Goal: Task Accomplishment & Management: Complete application form

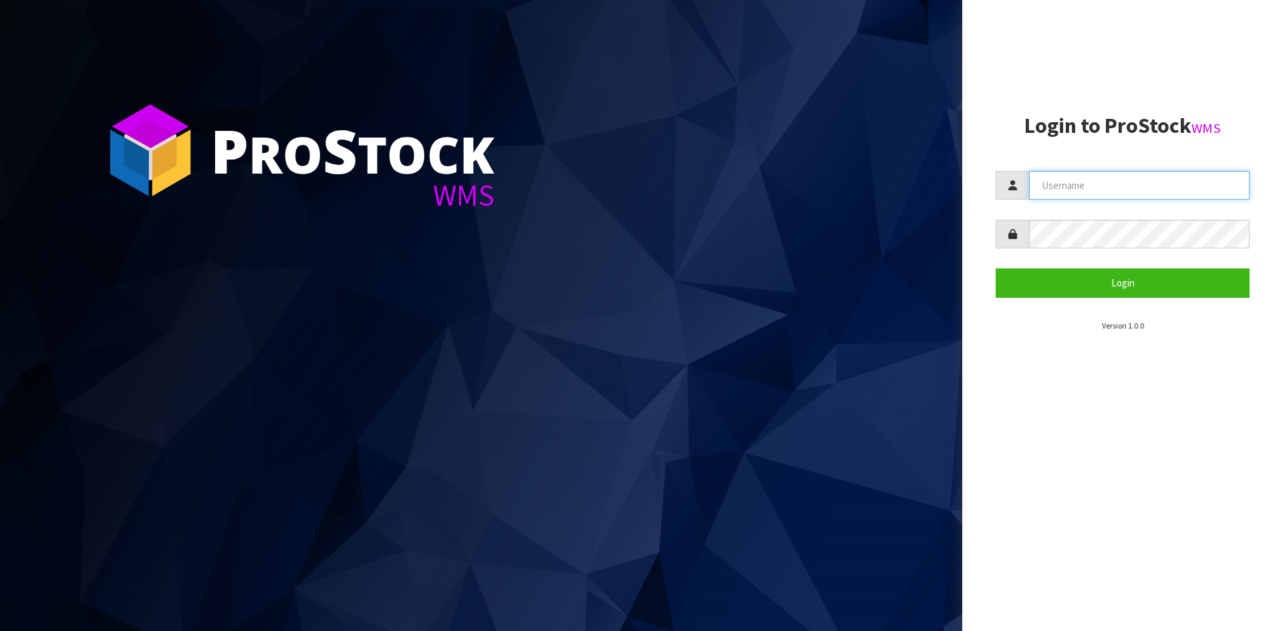
click at [1076, 180] on input "text" at bounding box center [1139, 185] width 220 height 29
type input "~"
type input "[PERSON_NAME]"
click at [995, 269] on button "Login" at bounding box center [1122, 283] width 254 height 29
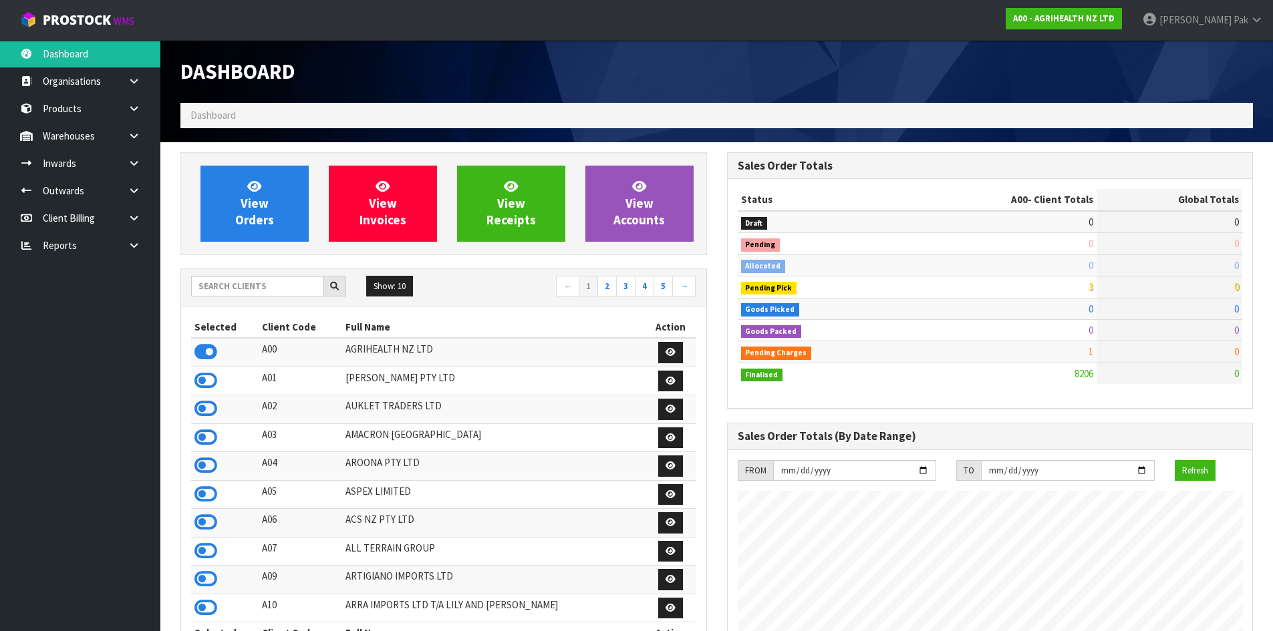
scroll to position [1012, 546]
click at [126, 102] on link at bounding box center [139, 108] width 43 height 27
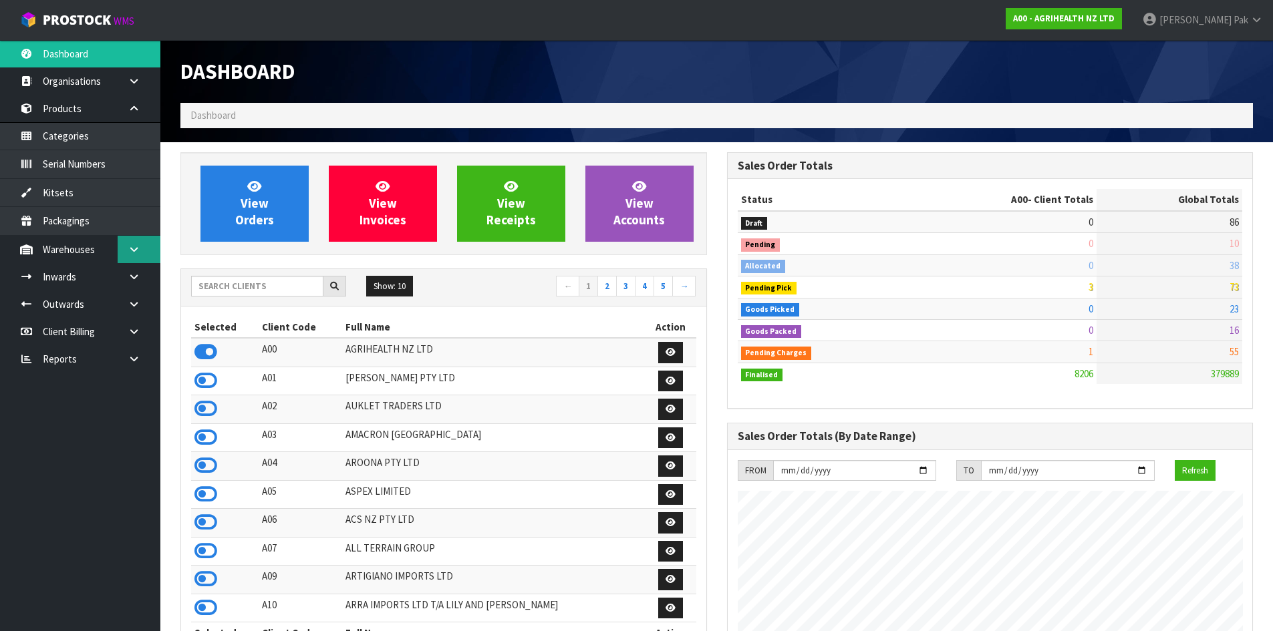
click at [119, 248] on link at bounding box center [139, 249] width 43 height 27
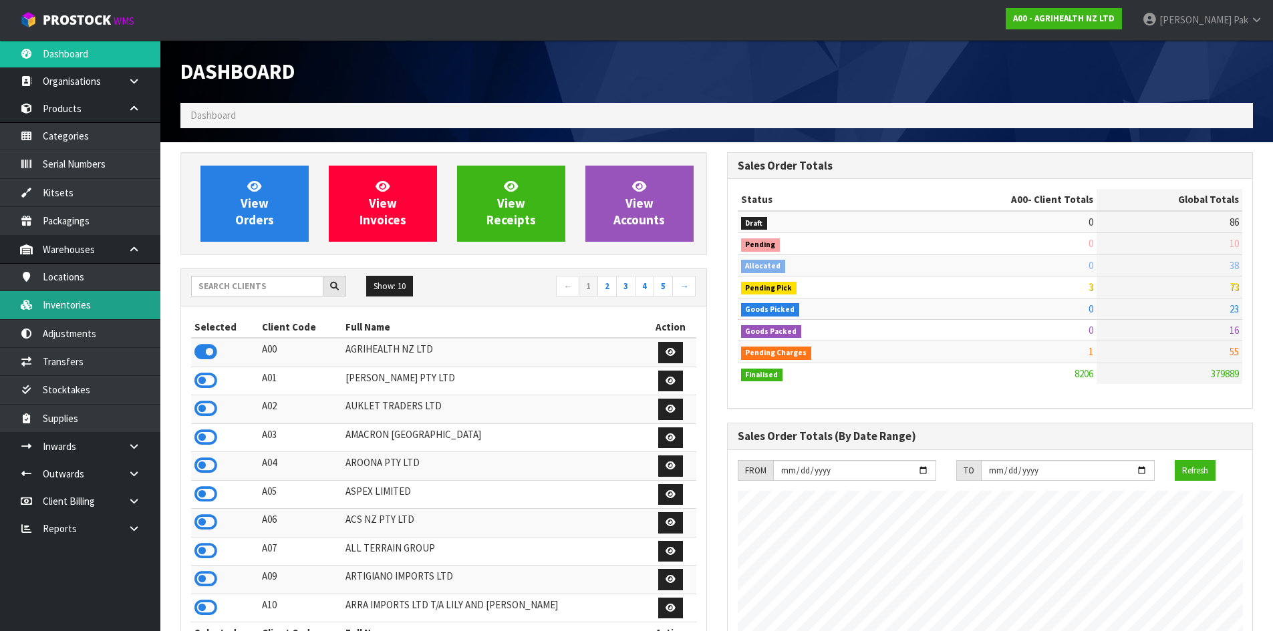
click at [84, 301] on link "Inventories" at bounding box center [80, 304] width 160 height 27
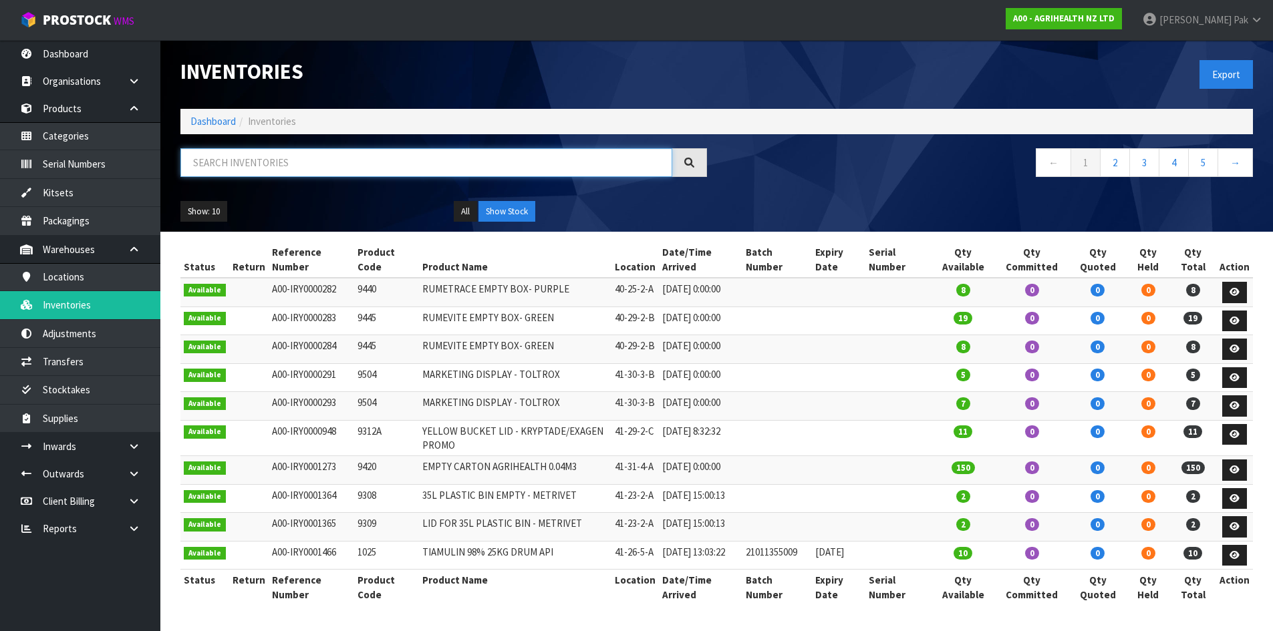
click at [260, 153] on input "text" at bounding box center [426, 162] width 492 height 29
paste input "33-22-1-B"
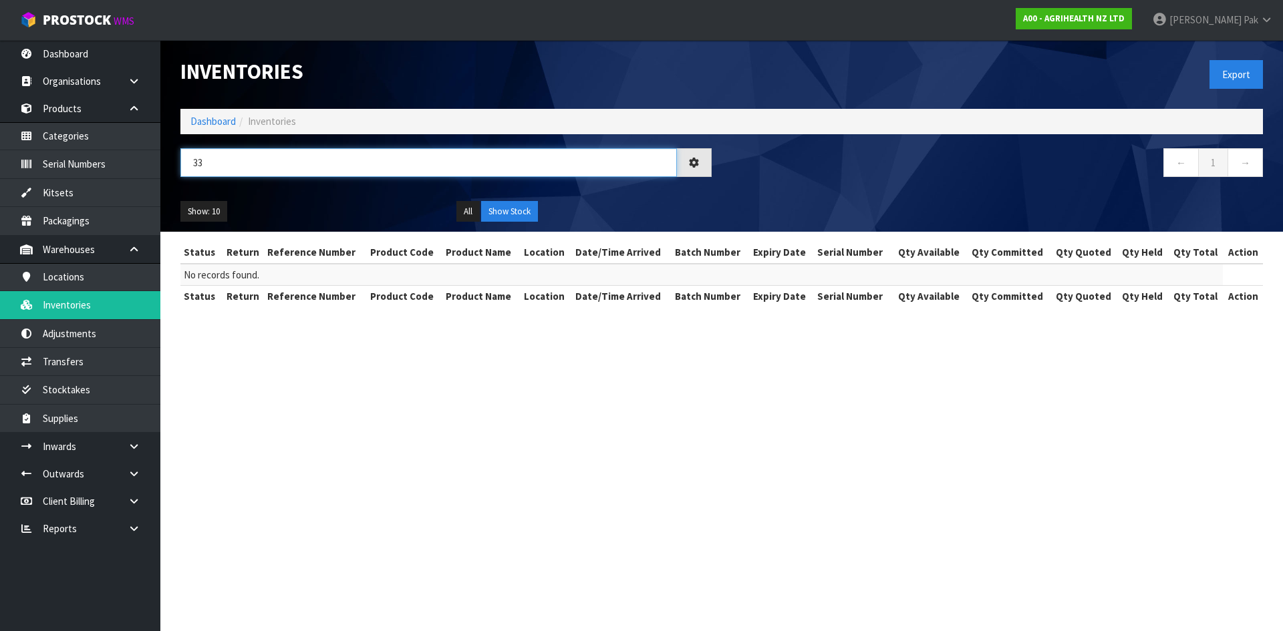
type input "3"
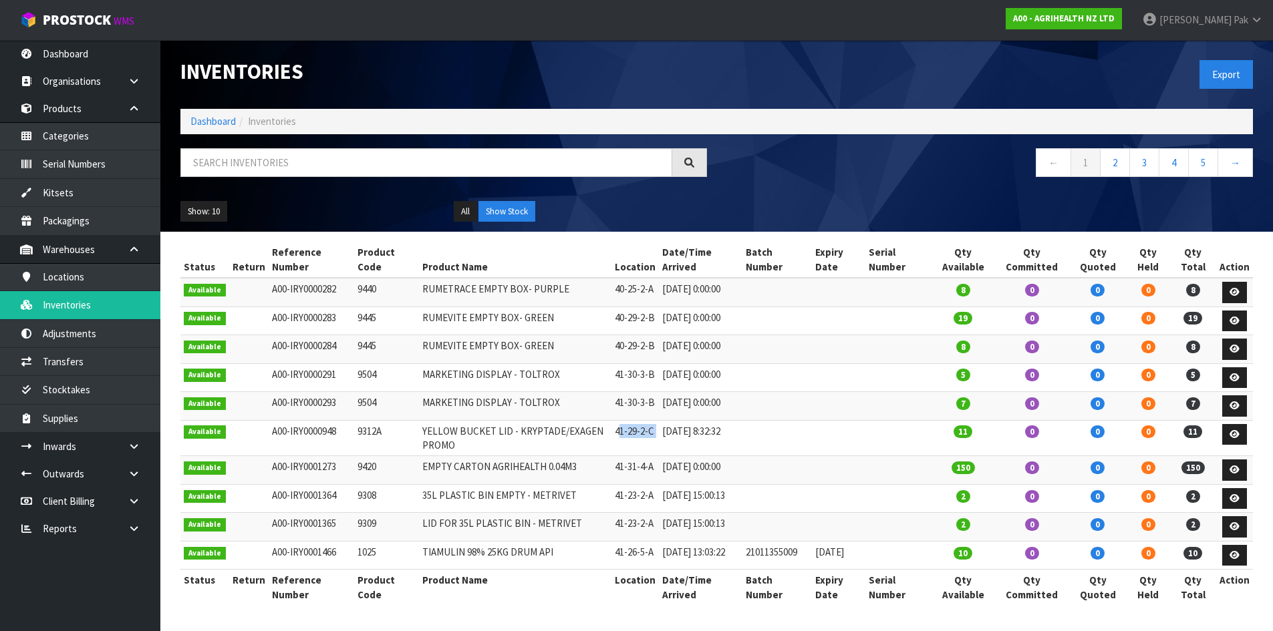
drag, startPoint x: 621, startPoint y: 435, endPoint x: 663, endPoint y: 433, distance: 42.8
click at [663, 433] on tr "Available A00-IRY0000948 9312A YELLOW BUCKET LID - KRYPTADE/EXAGEN PROMO 41-29-…" at bounding box center [716, 438] width 1072 height 36
click at [659, 435] on td "41-29-2-C" at bounding box center [634, 438] width 47 height 36
click at [657, 432] on td "41-29-2-C" at bounding box center [634, 438] width 47 height 36
drag, startPoint x: 657, startPoint y: 430, endPoint x: 610, endPoint y: 428, distance: 47.5
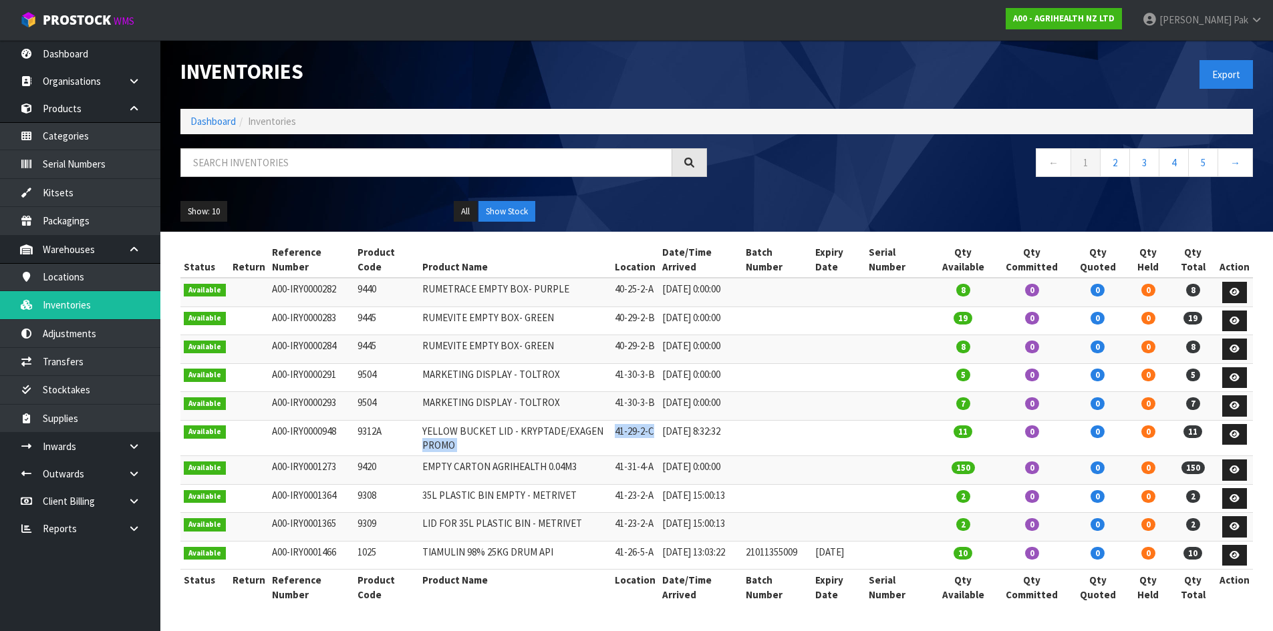
click at [610, 428] on tr "Available A00-IRY0000948 9312A YELLOW BUCKET LID - KRYPTADE/EXAGEN PROMO 41-29-…" at bounding box center [716, 438] width 1072 height 36
click at [645, 434] on td "41-29-2-C" at bounding box center [634, 438] width 47 height 36
drag, startPoint x: 617, startPoint y: 406, endPoint x: 661, endPoint y: 404, distance: 44.1
click at [661, 404] on tr "Available A00-IRY0000293 9504 MARKETING DISPLAY - TOLTROX 41-30-3-B [DATE] 0:00…" at bounding box center [716, 406] width 1072 height 29
copy tr "41-30-3-B"
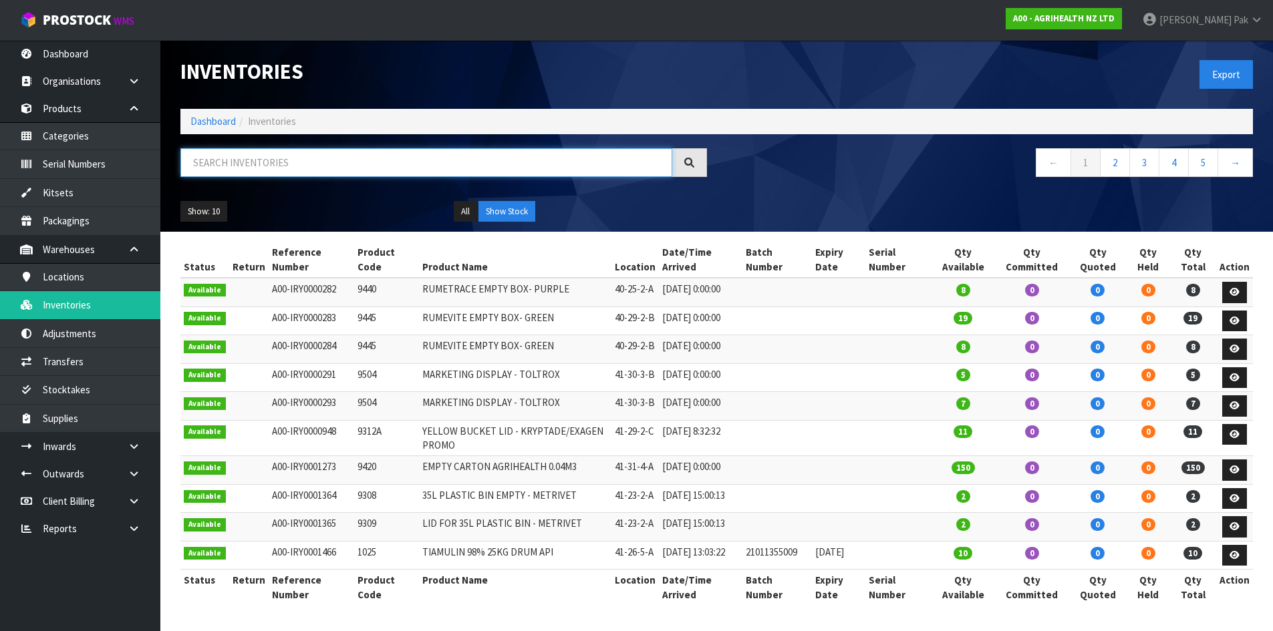
click at [257, 156] on input "text" at bounding box center [426, 162] width 492 height 29
paste input "41-30-3-B"
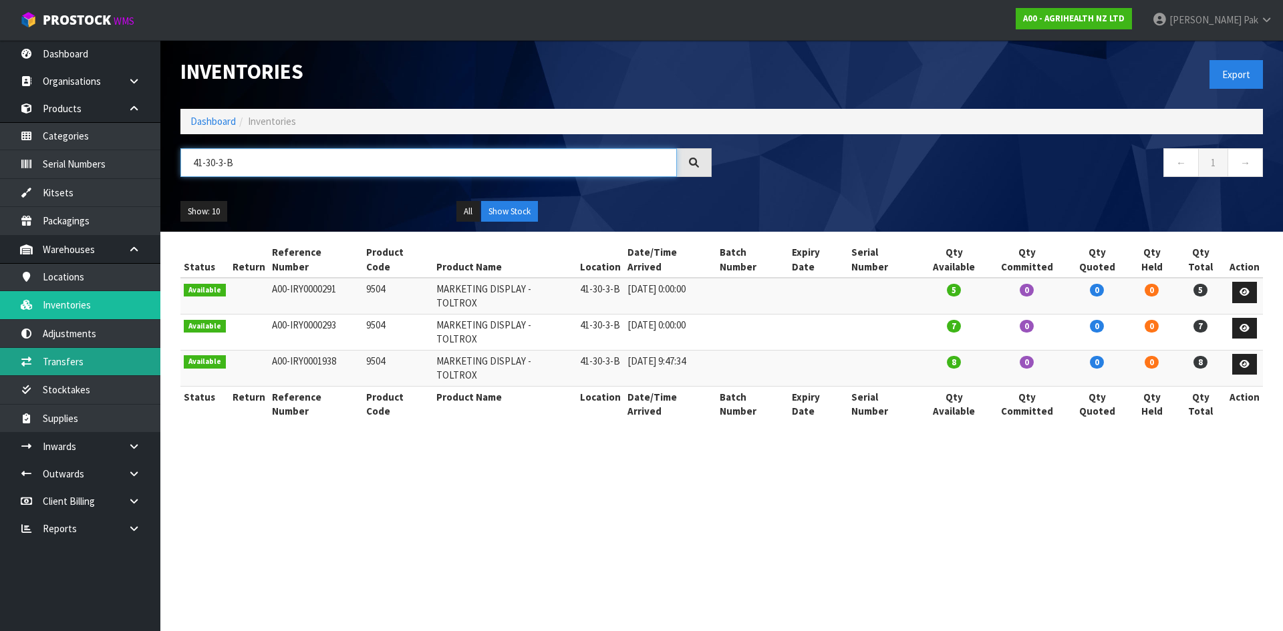
type input "41-30-3-B"
click at [114, 362] on link "Transfers" at bounding box center [80, 361] width 160 height 27
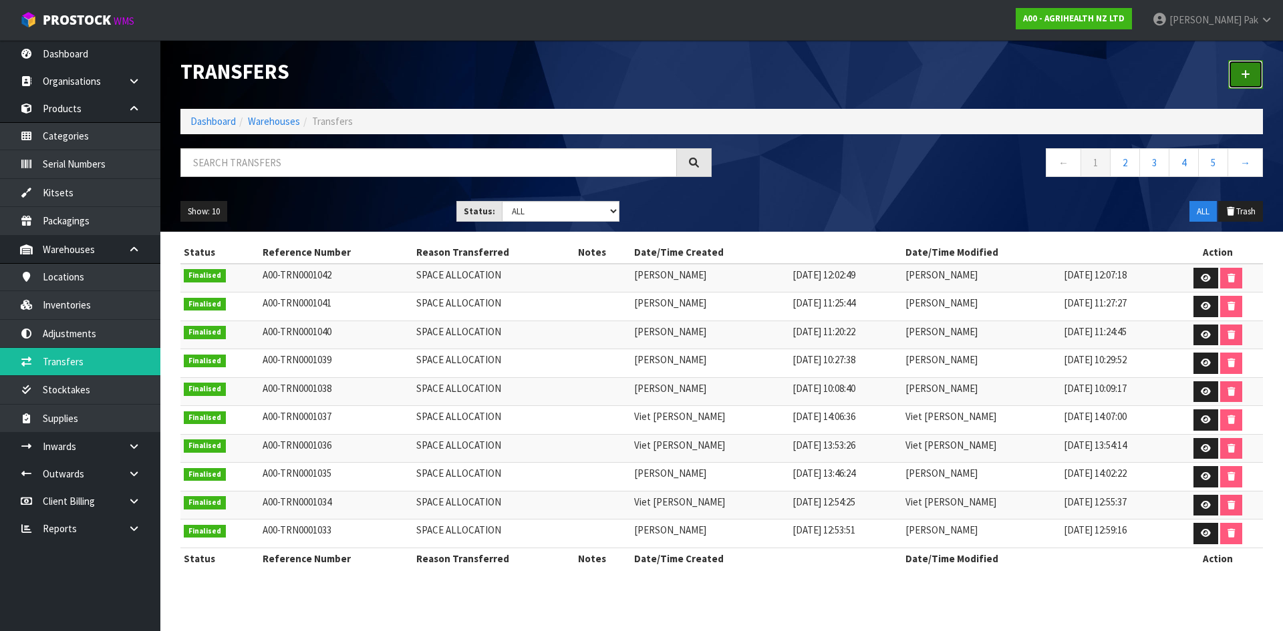
click at [1238, 86] on link at bounding box center [1245, 74] width 35 height 29
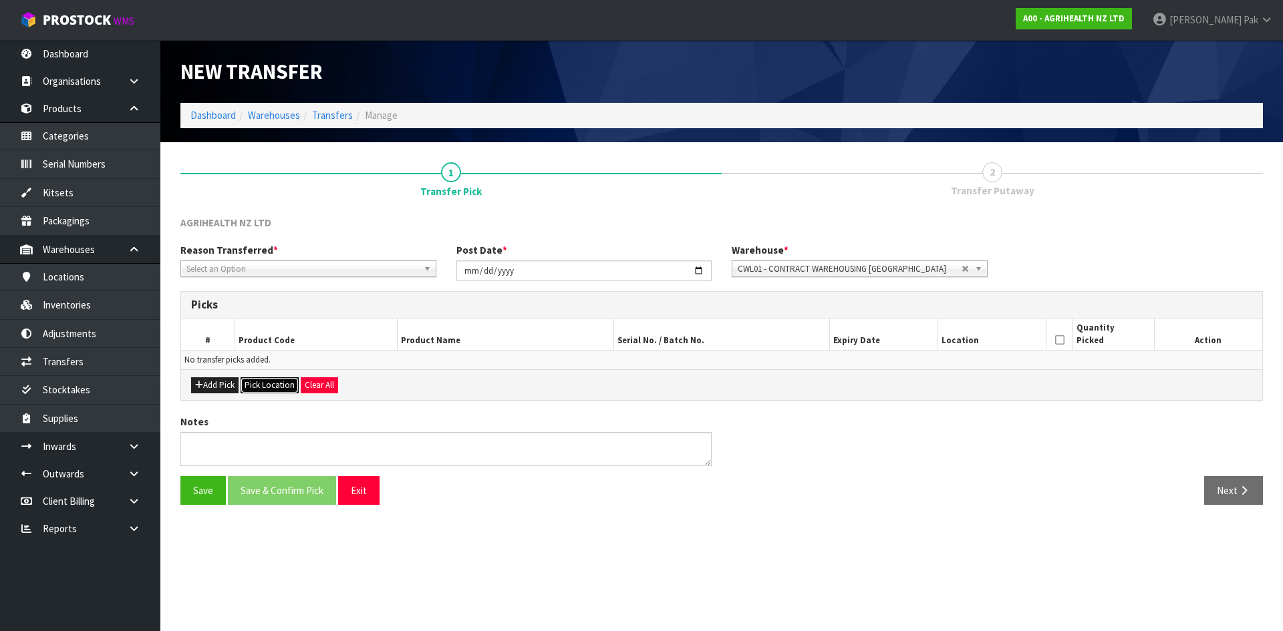
click at [265, 384] on button "Pick Location" at bounding box center [270, 385] width 58 height 16
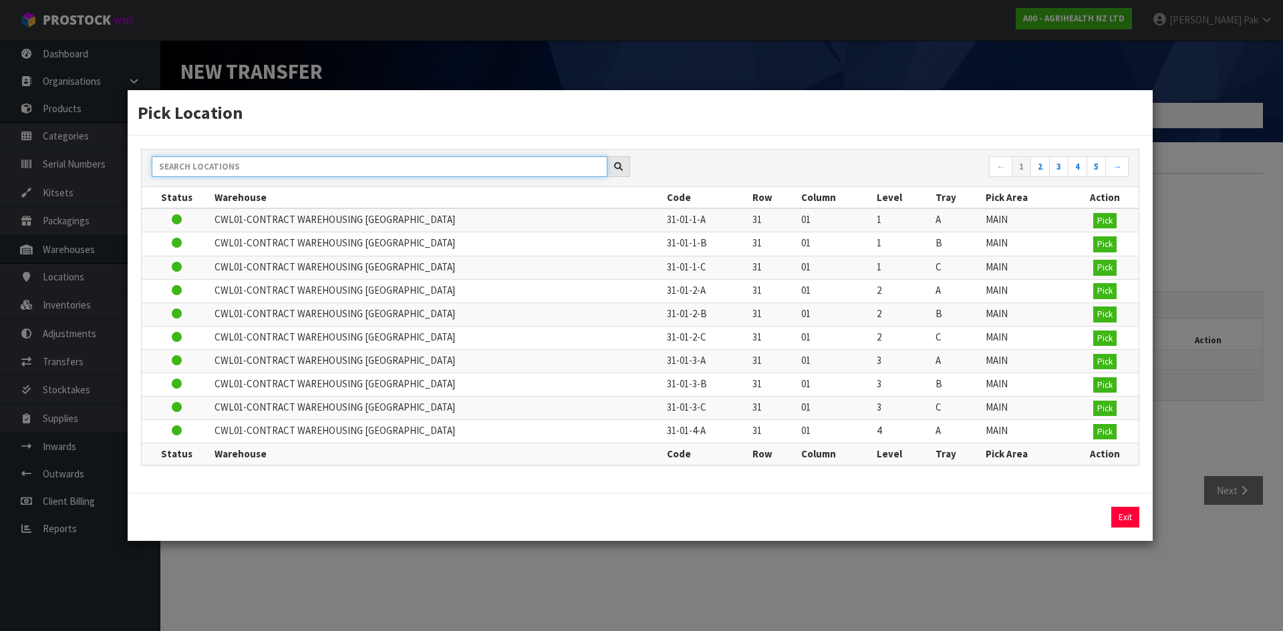
click at [468, 164] on input "text" at bounding box center [380, 166] width 456 height 21
paste input "41-30-3-B"
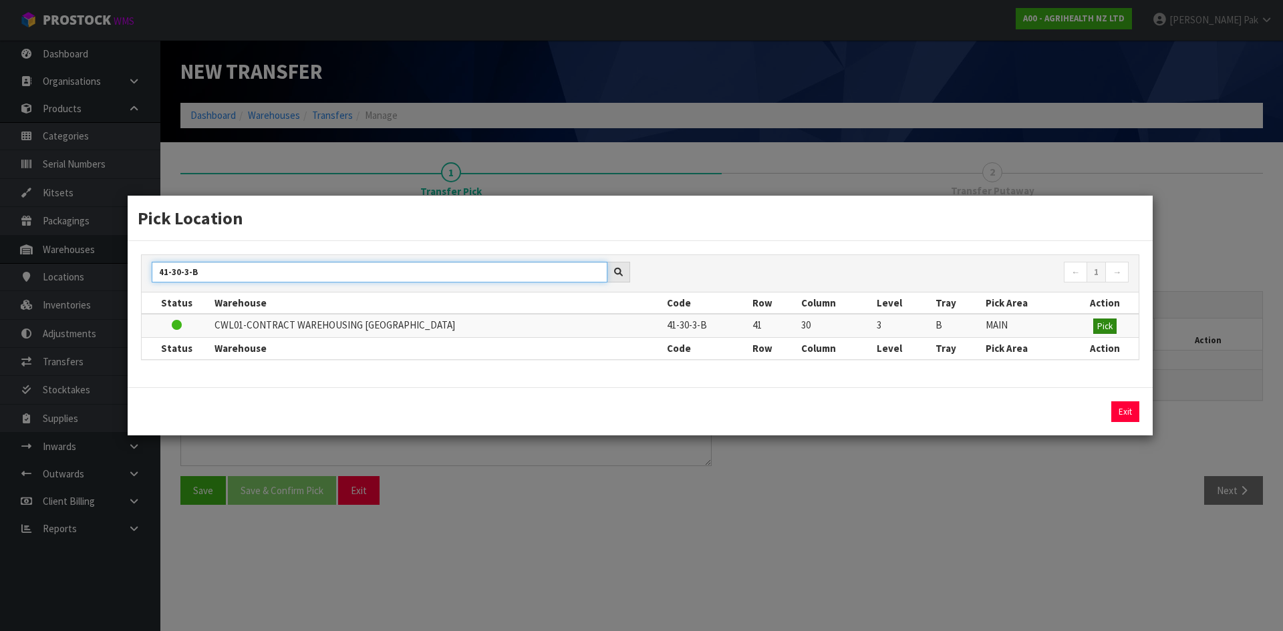
type input "41-30-3-B"
click at [1112, 329] on button "Pick" at bounding box center [1104, 327] width 23 height 16
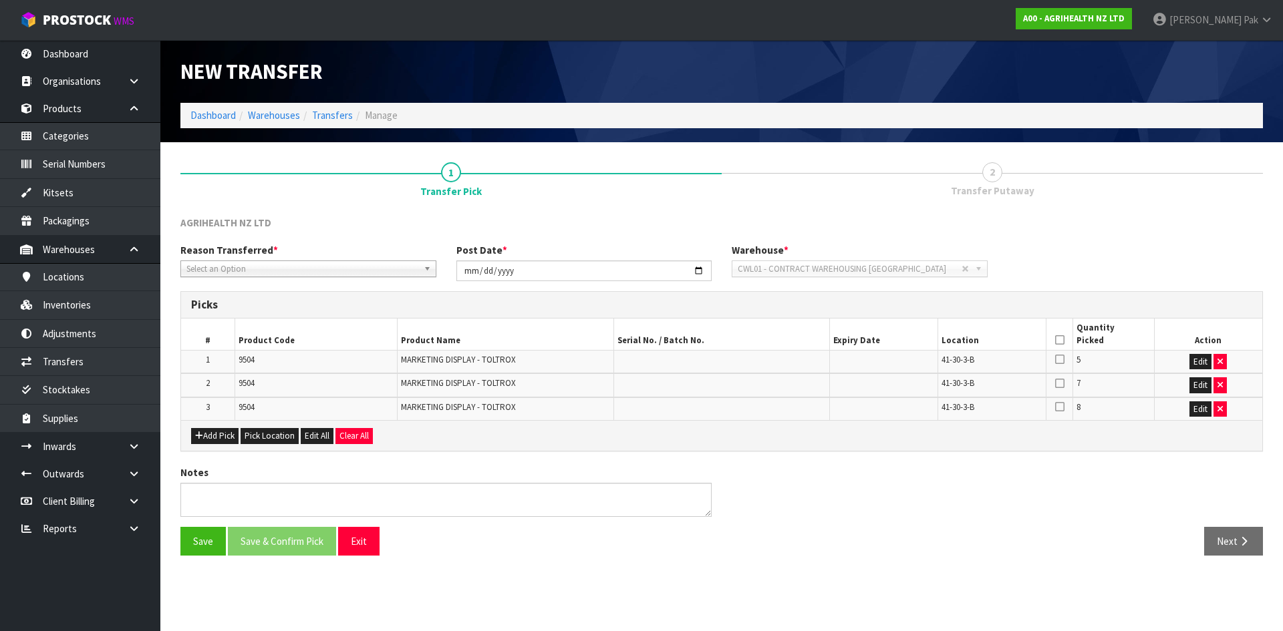
click at [239, 359] on span "9504" at bounding box center [247, 359] width 16 height 11
drag, startPoint x: 985, startPoint y: 359, endPoint x: 935, endPoint y: 361, distance: 49.5
click at [935, 361] on tr "1 9504 MARKETING DISPLAY - TOLTROX 41-30-3-B 5 Edit" at bounding box center [721, 361] width 1081 height 23
copy tr "41-30-3-B"
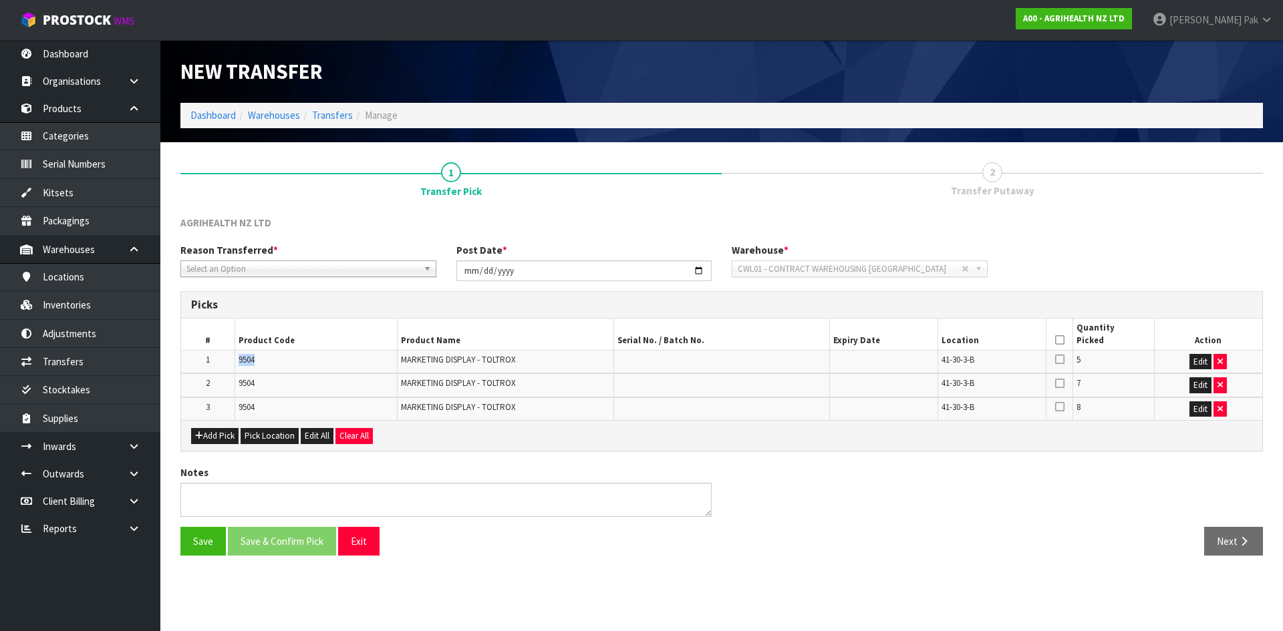
drag, startPoint x: 261, startPoint y: 357, endPoint x: 226, endPoint y: 357, distance: 35.4
click at [226, 357] on tr "1 9504 MARKETING DISPLAY - TOLTROX 41-30-3-B 5 Edit" at bounding box center [721, 361] width 1081 height 23
click at [348, 536] on button "Exit" at bounding box center [358, 541] width 41 height 29
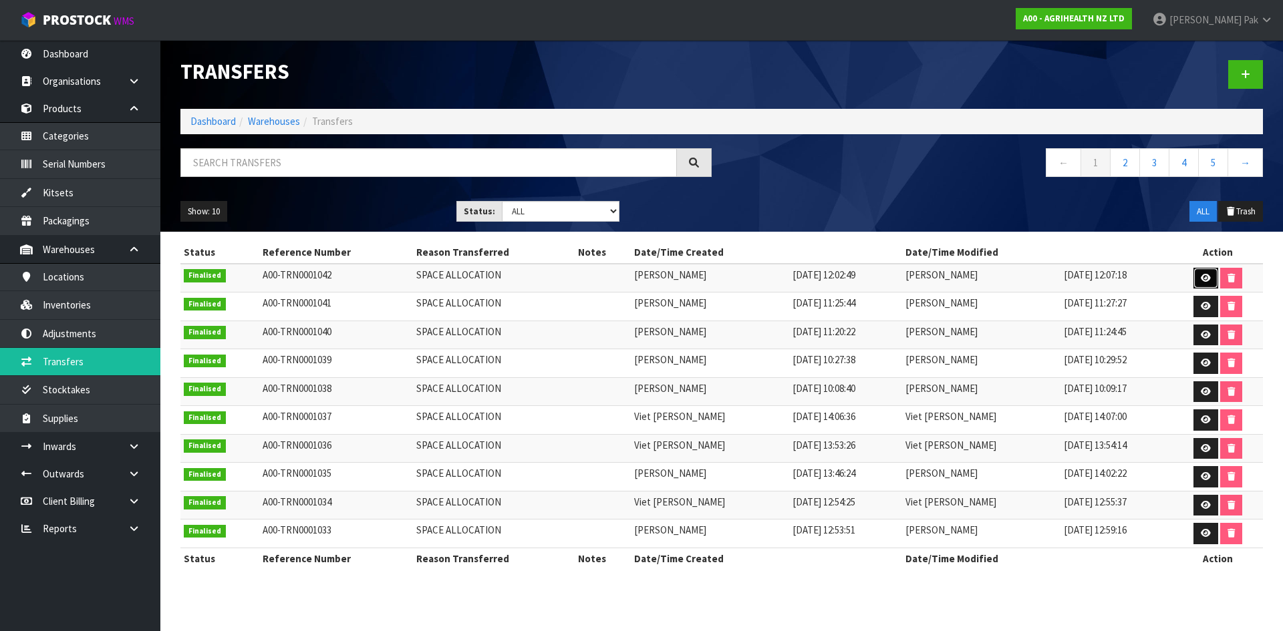
click at [1201, 278] on icon at bounding box center [1206, 278] width 10 height 9
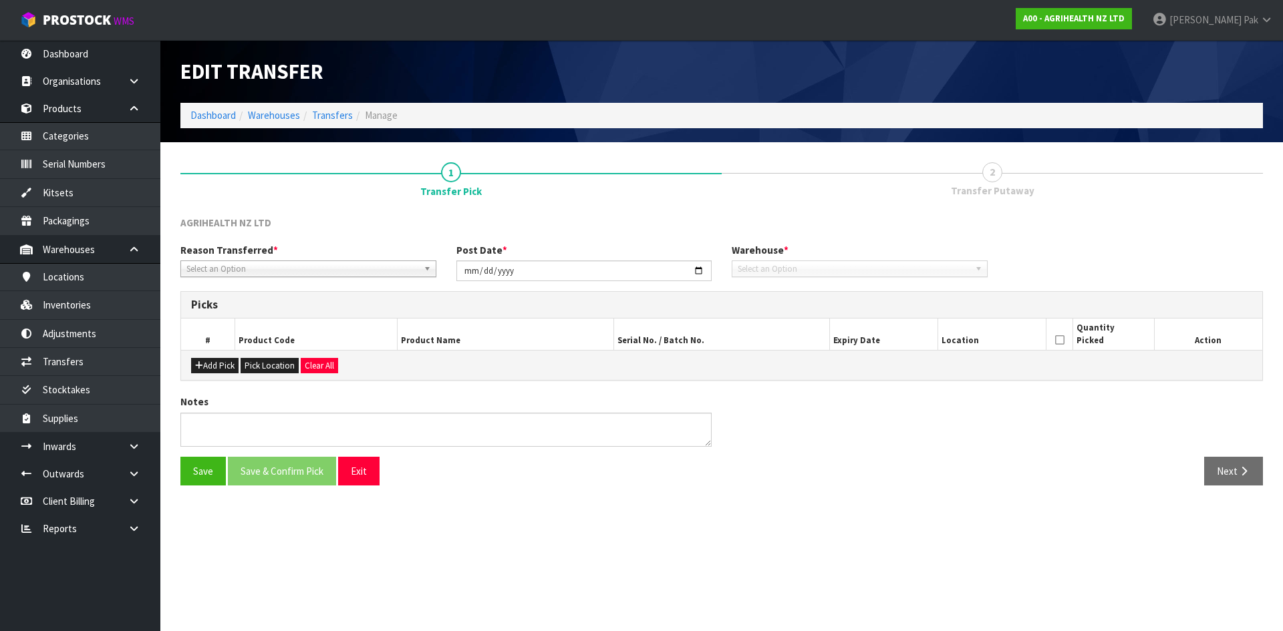
type input "[DATE]"
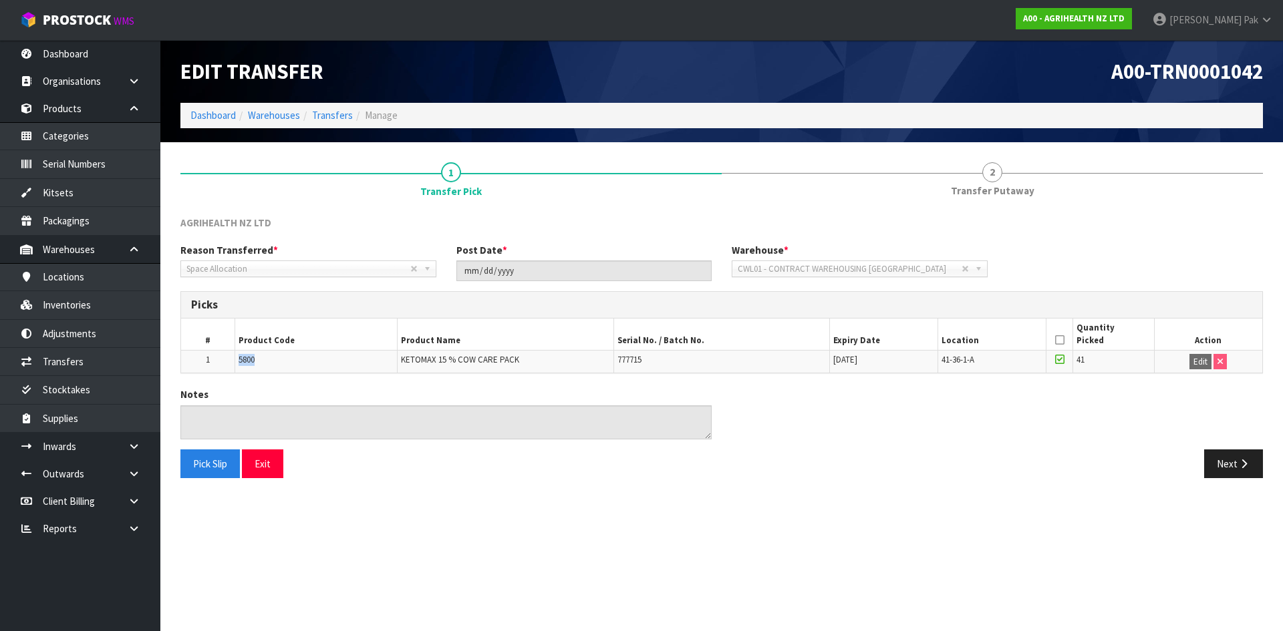
drag, startPoint x: 311, startPoint y: 363, endPoint x: 230, endPoint y: 361, distance: 80.2
click at [230, 361] on tr "1 5800 KETOMAX 15 % COW CARE PACK 777715 [DATE] 41-36-1-A 41 Edit" at bounding box center [721, 361] width 1081 height 23
drag, startPoint x: 528, startPoint y: 361, endPoint x: 390, endPoint y: 369, distance: 139.2
click at [390, 369] on tr "1 5800 KETOMAX 15 % COW CARE PACK 777715 [DATE] 41-36-1-A 41 Edit" at bounding box center [721, 361] width 1081 height 23
copy tr "KETOMAX 15 % COW CARE PACK"
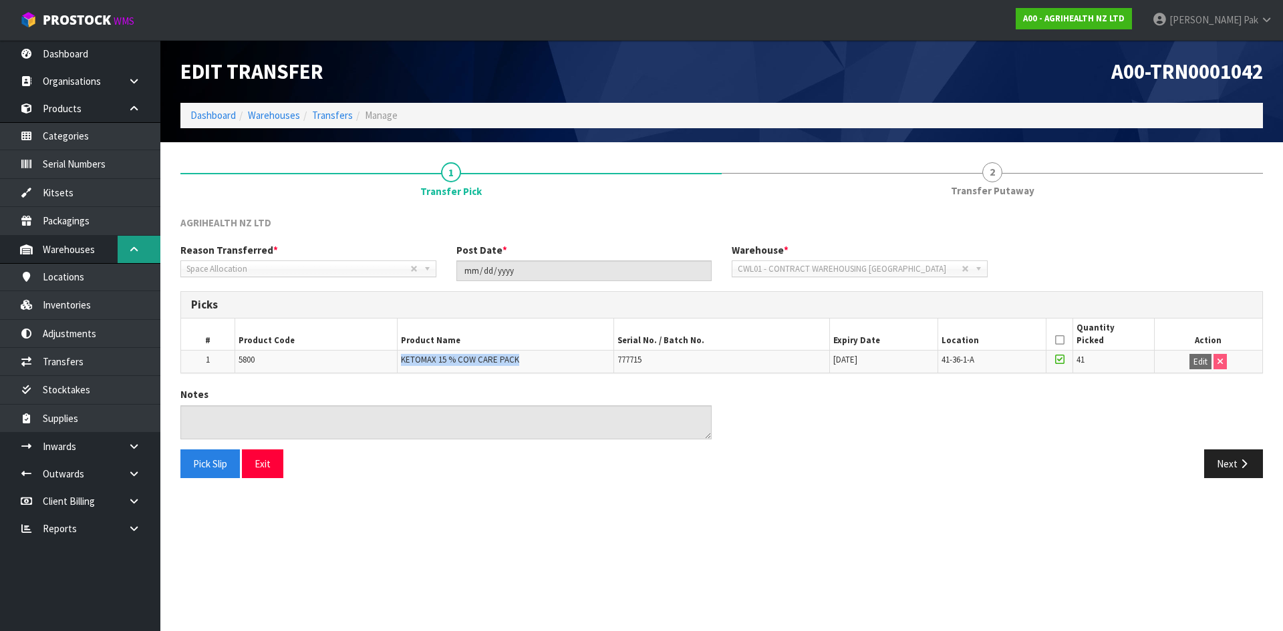
click at [122, 248] on link at bounding box center [139, 249] width 43 height 27
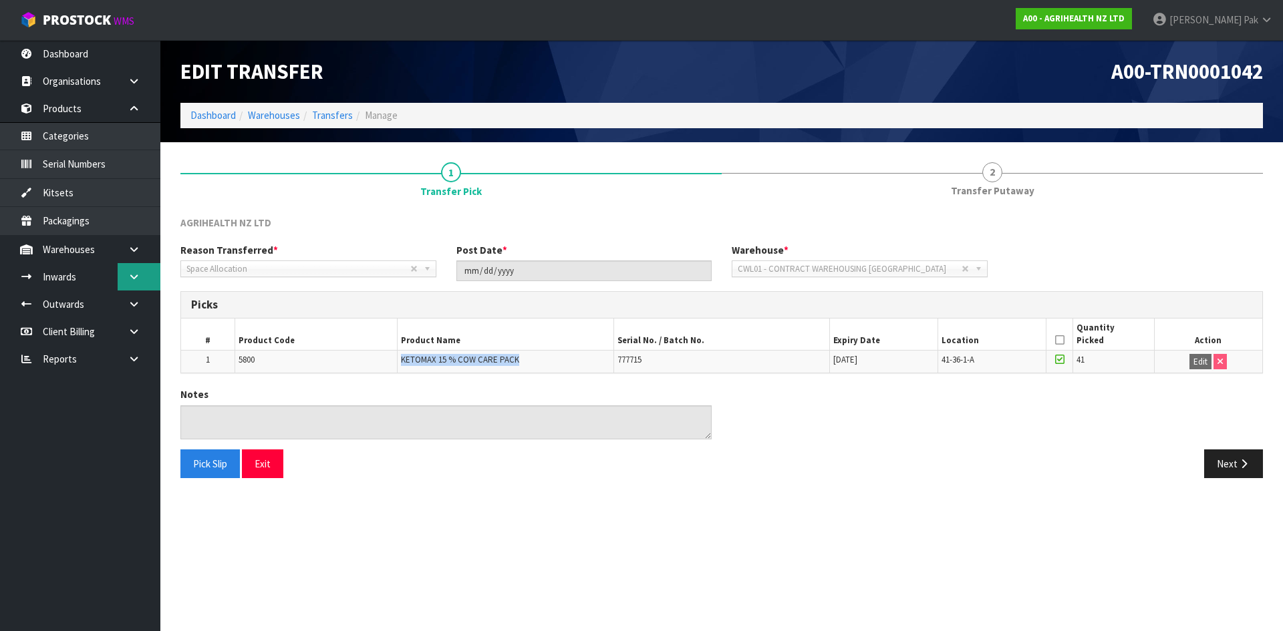
click at [128, 265] on link at bounding box center [139, 276] width 43 height 27
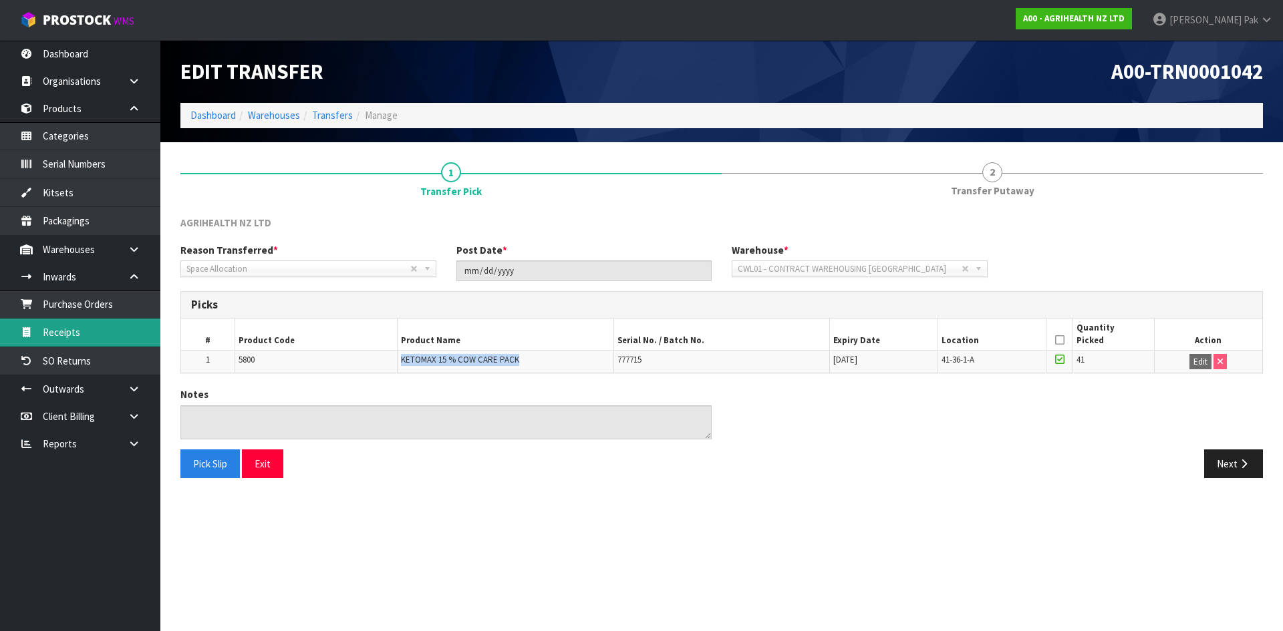
click at [104, 334] on link "Receipts" at bounding box center [80, 332] width 160 height 27
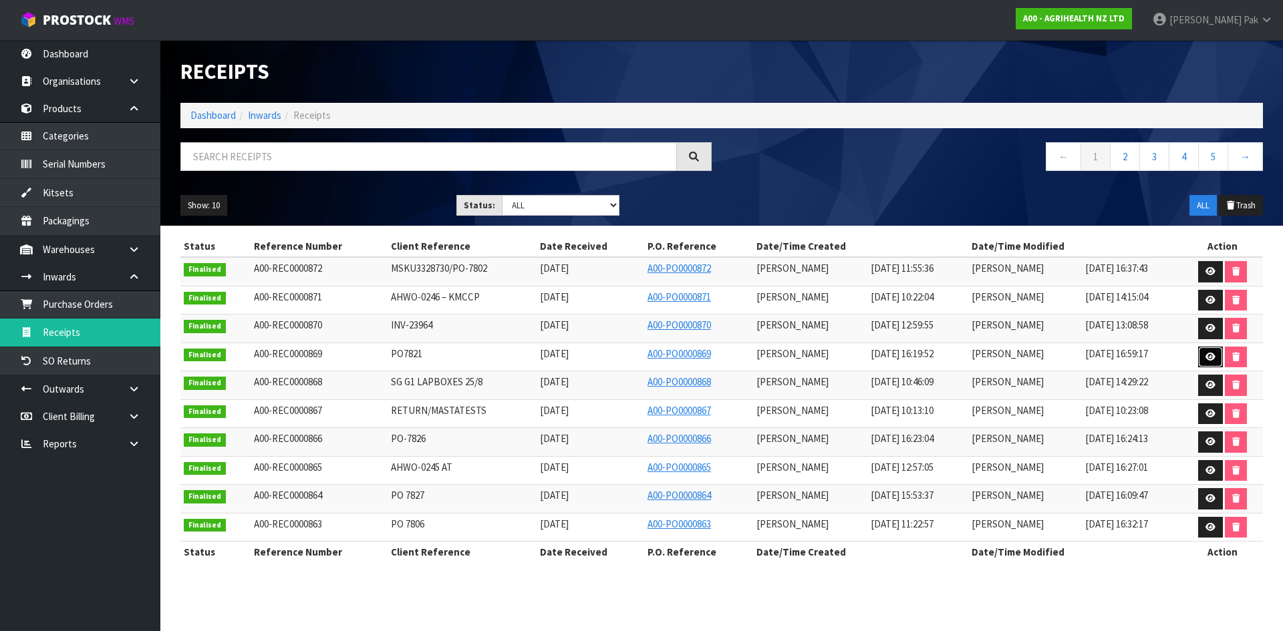
click at [1213, 353] on icon at bounding box center [1210, 357] width 10 height 9
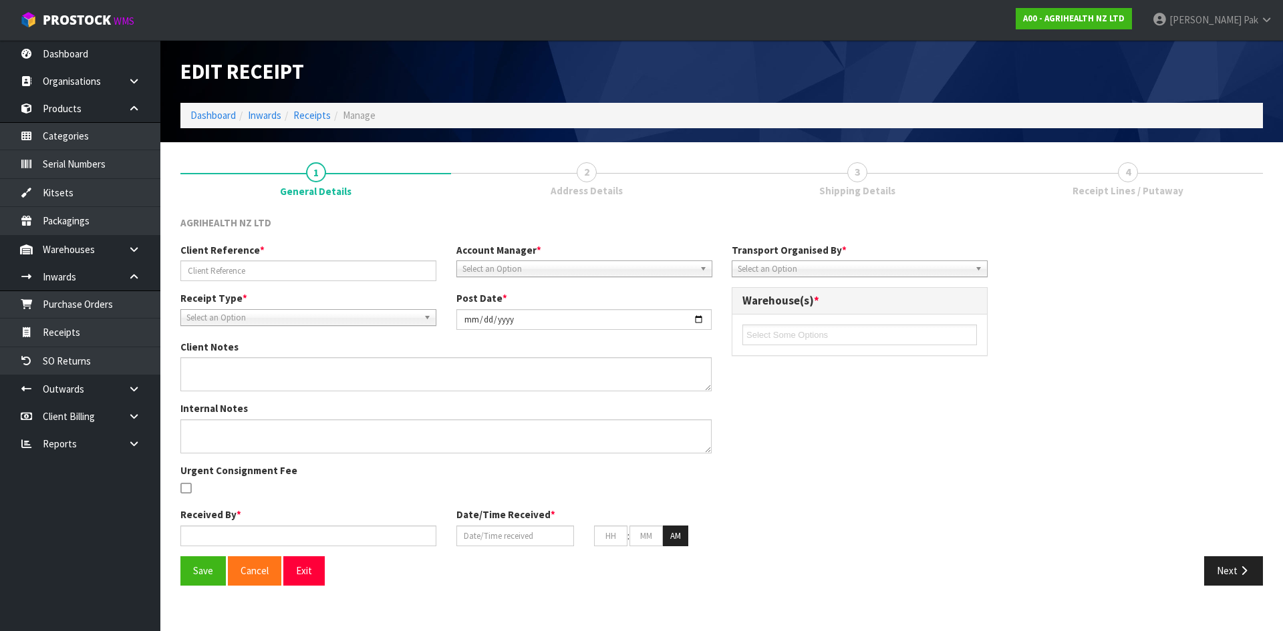
type input "PO7821"
type input "[DATE]"
type input "[PERSON_NAME]"
type input "[DATE]"
type input "04"
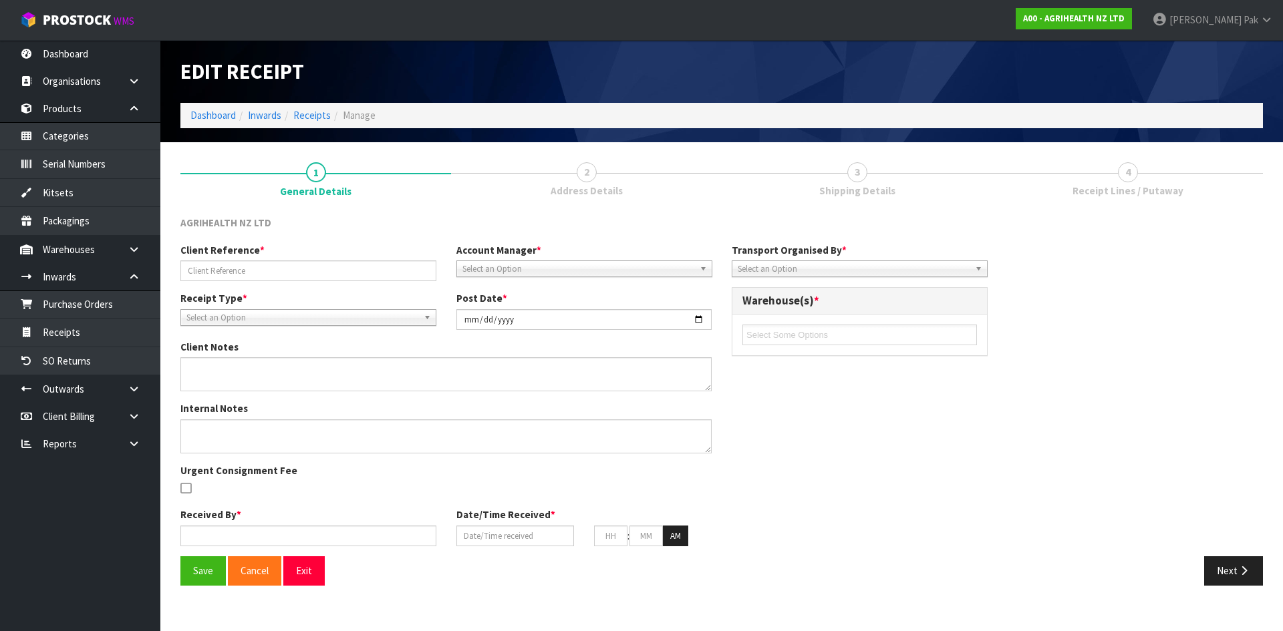
type input "19"
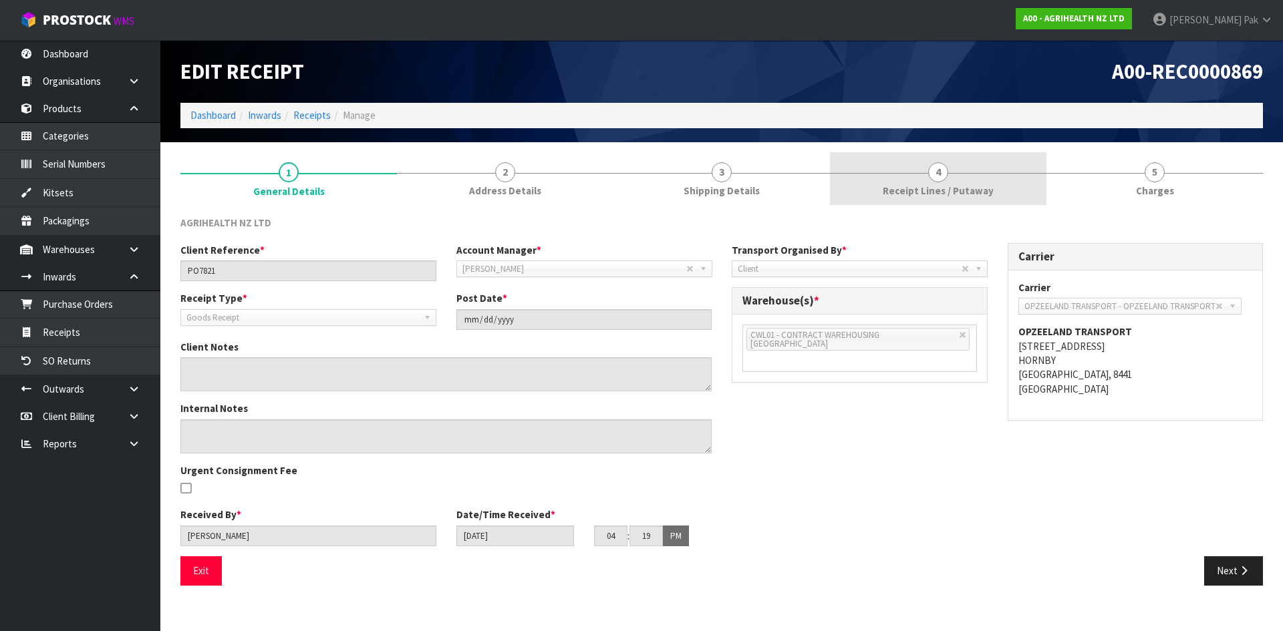
click at [976, 178] on link "4 Receipt Lines / Putaway" at bounding box center [938, 178] width 216 height 53
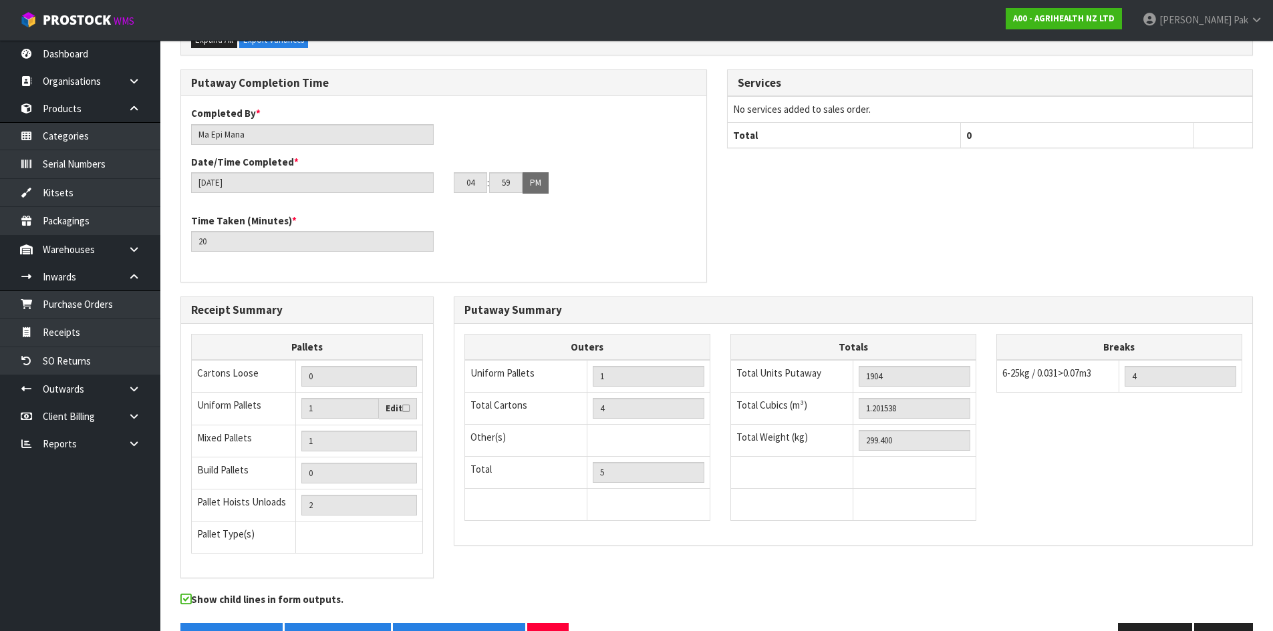
scroll to position [339, 0]
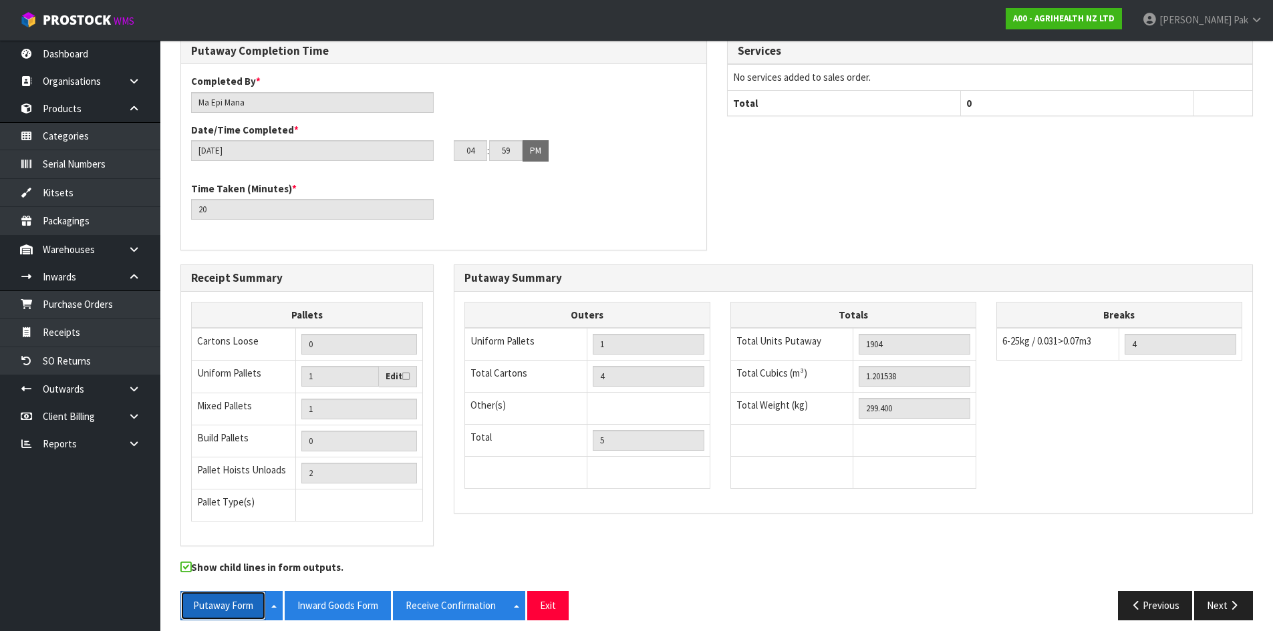
click at [240, 600] on button "Putaway Form" at bounding box center [223, 605] width 86 height 29
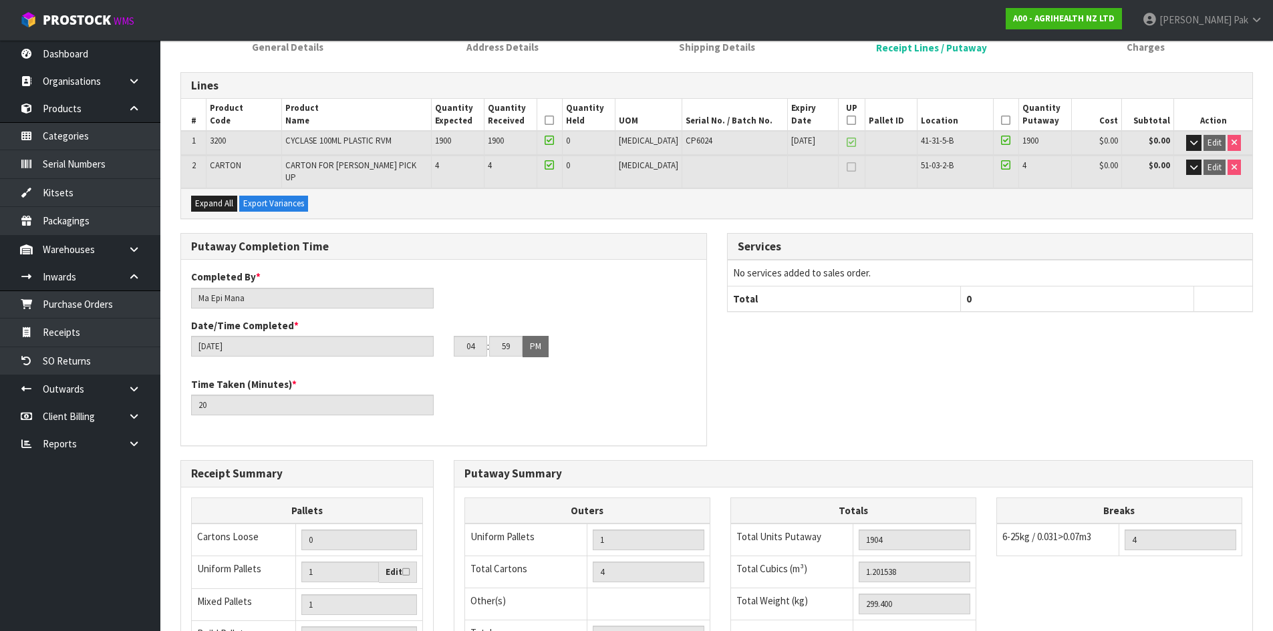
scroll to position [0, 0]
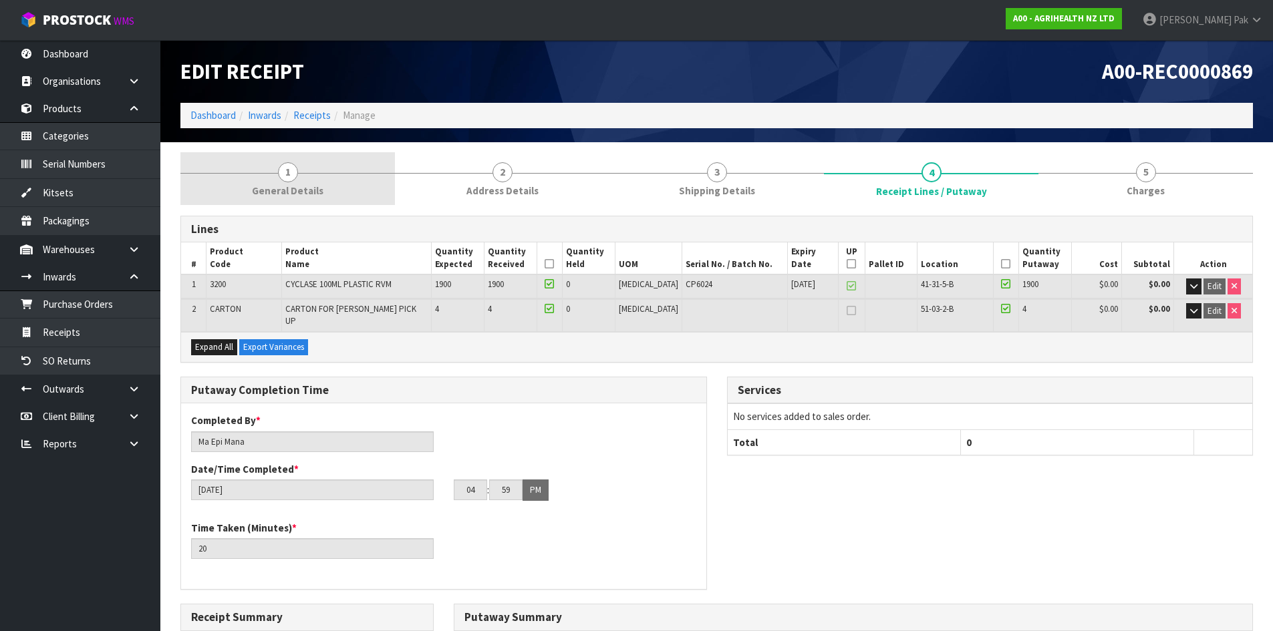
click at [318, 195] on span "General Details" at bounding box center [287, 191] width 71 height 14
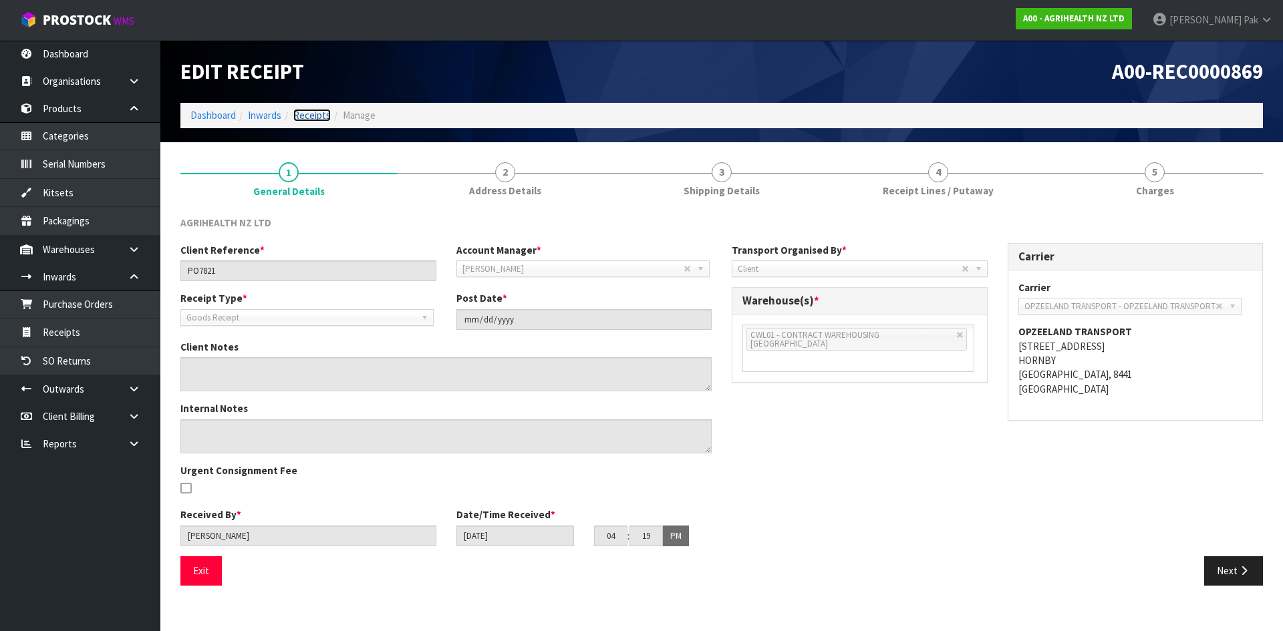
click at [304, 118] on link "Receipts" at bounding box center [311, 115] width 37 height 13
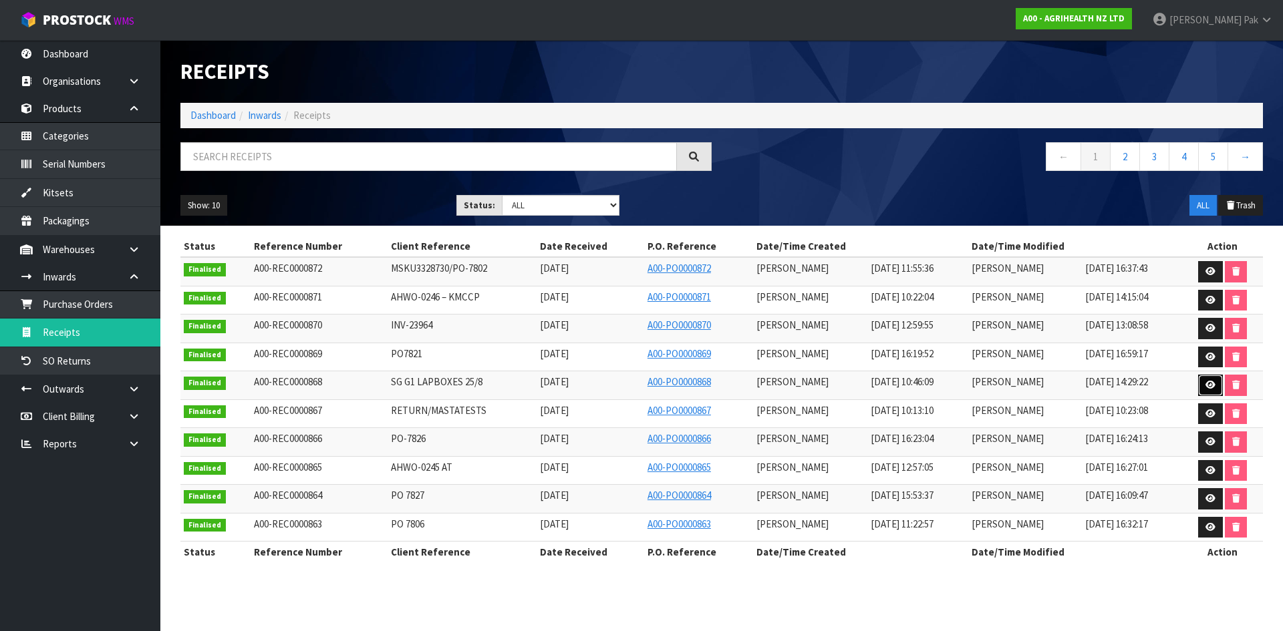
click at [1215, 390] on icon at bounding box center [1210, 385] width 10 height 9
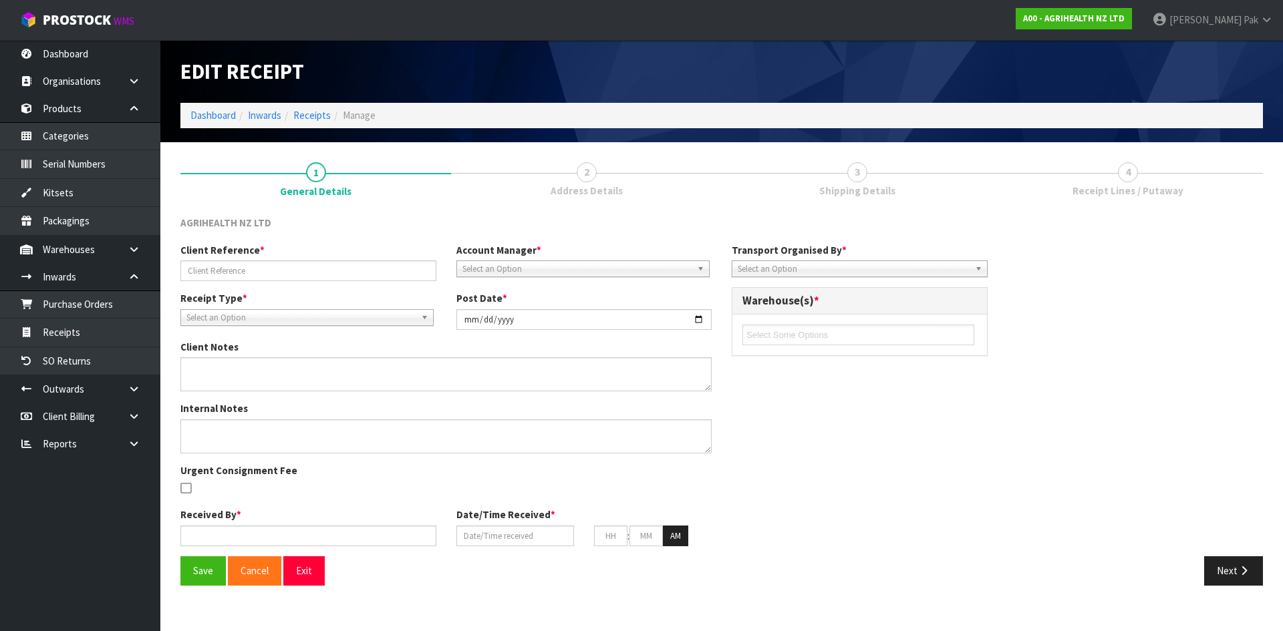
type input "SG G1 LAPBOXES 25/8"
type input "[DATE]"
type textarea "[PERSON_NAME] IS GOING TO DROP OFF SOME LAPBOXES AS PER BELOW THIS MORNING, CAN…"
type input "[PERSON_NAME]"
type input "[DATE]"
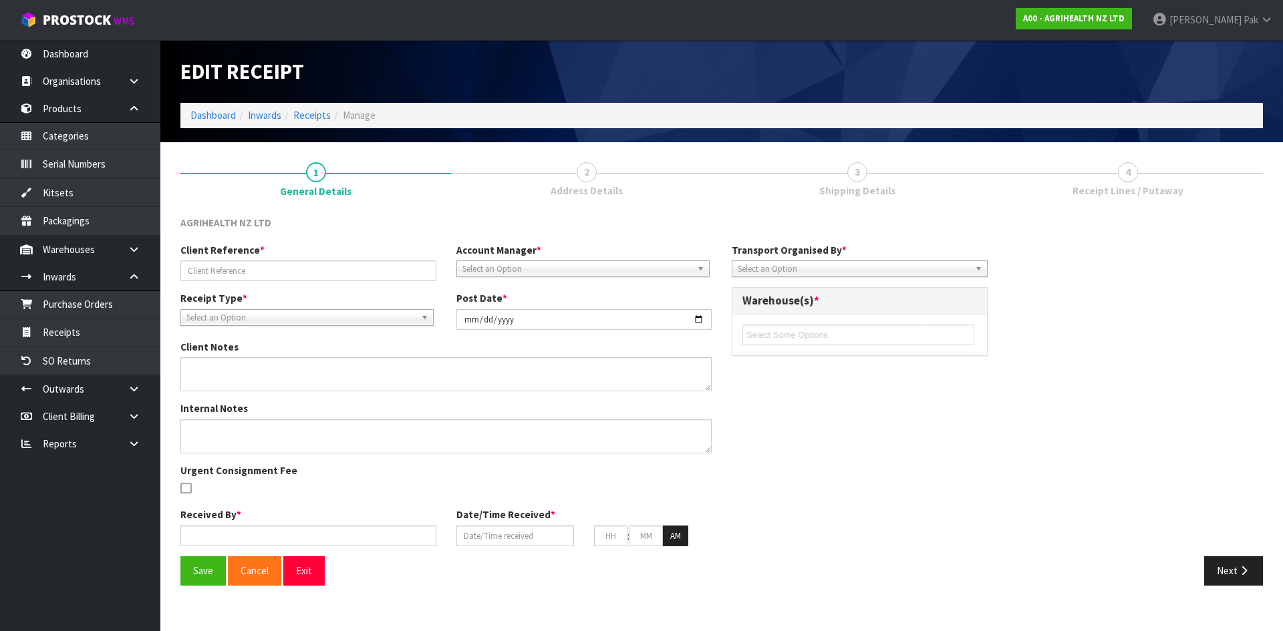
type input "10"
type input "46"
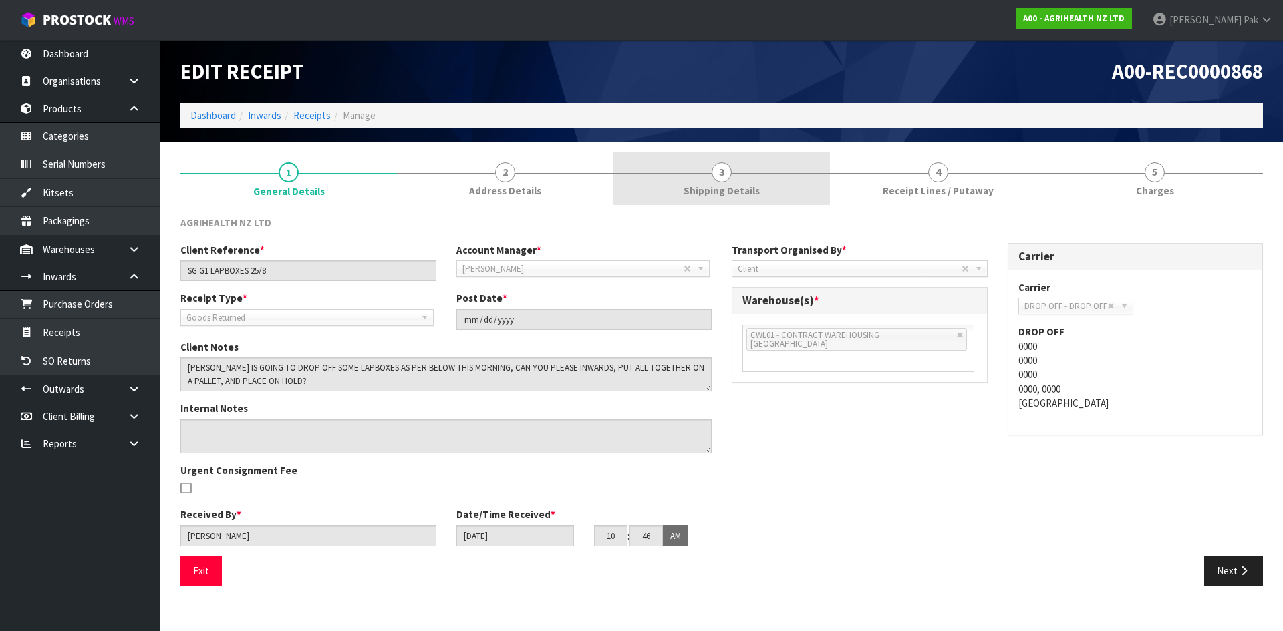
click at [772, 190] on link "3 Shipping Details" at bounding box center [721, 178] width 216 height 53
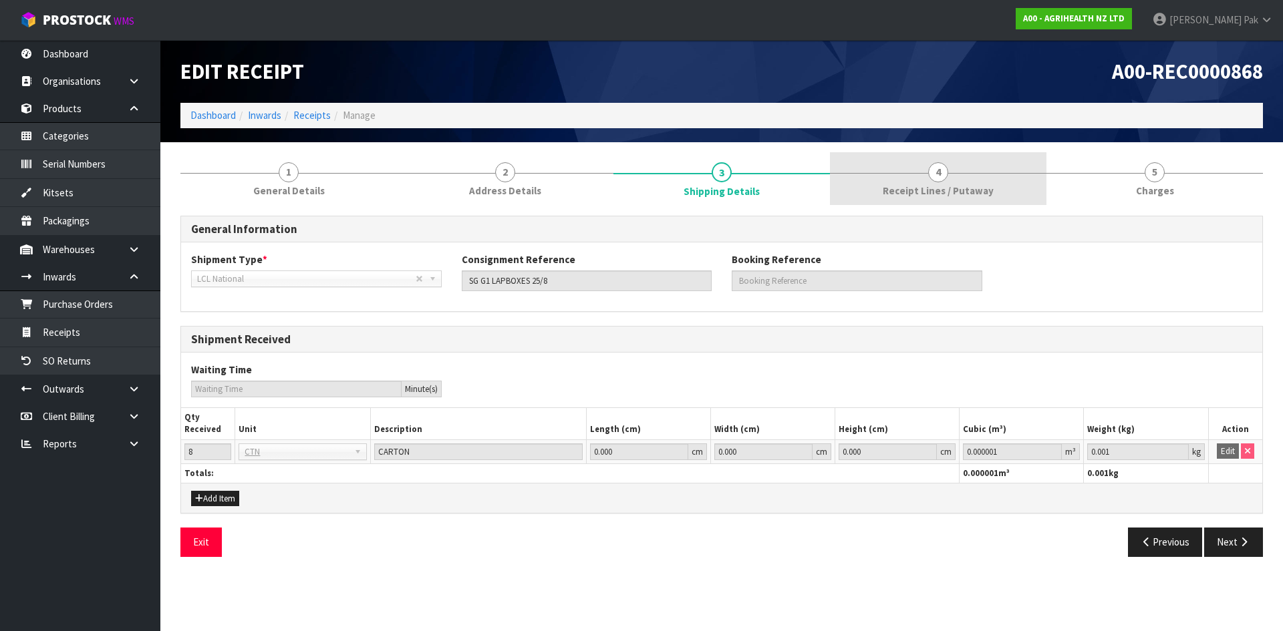
click at [883, 178] on link "4 Receipt Lines / Putaway" at bounding box center [938, 178] width 216 height 53
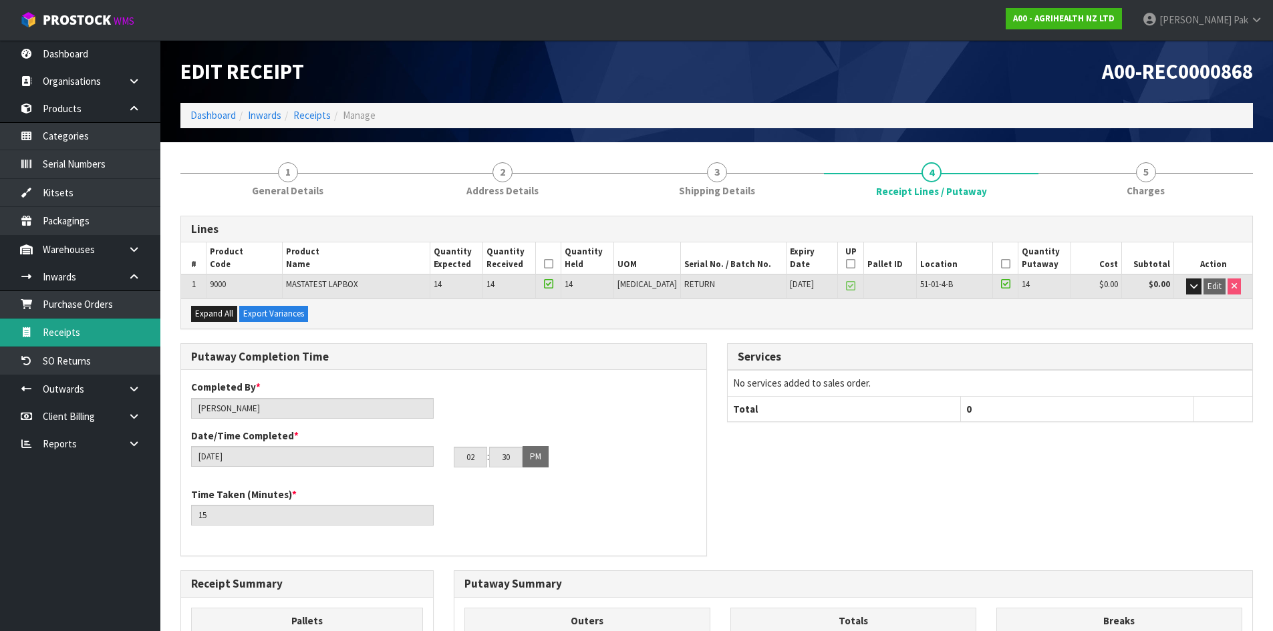
click at [102, 329] on link "Receipts" at bounding box center [80, 332] width 160 height 27
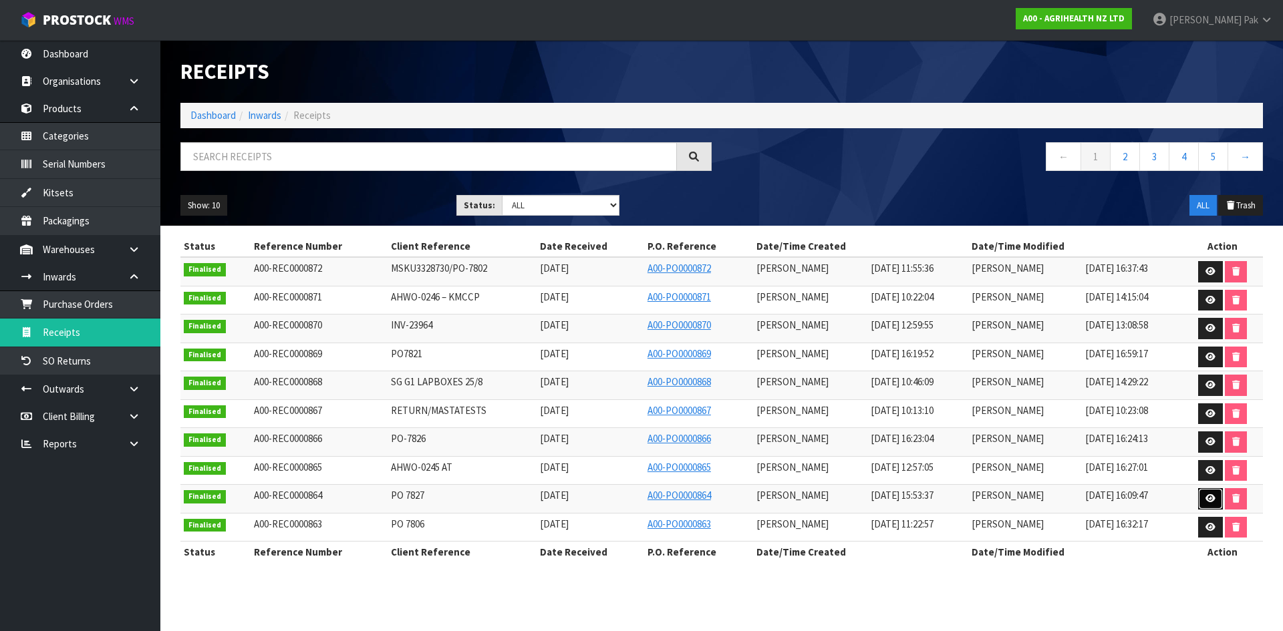
click at [1219, 497] on link at bounding box center [1210, 498] width 25 height 21
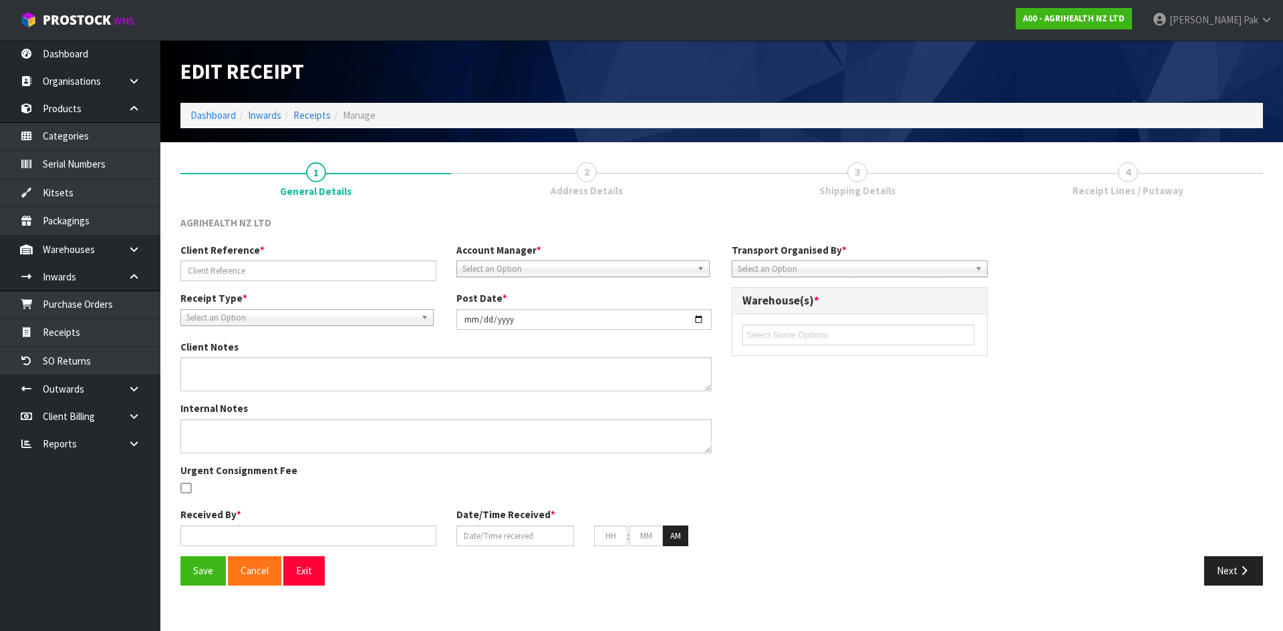
type input "PO 7827"
type input "[DATE]"
type input "[PERSON_NAME]"
type input "[DATE]"
type input "03"
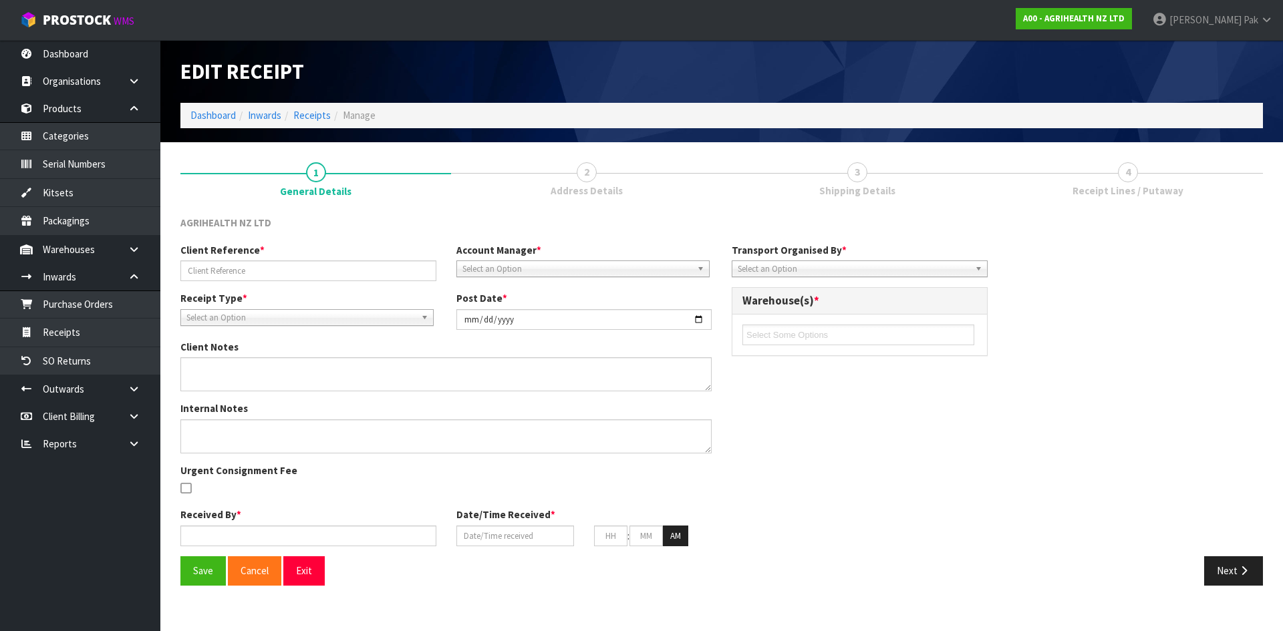
type input "53"
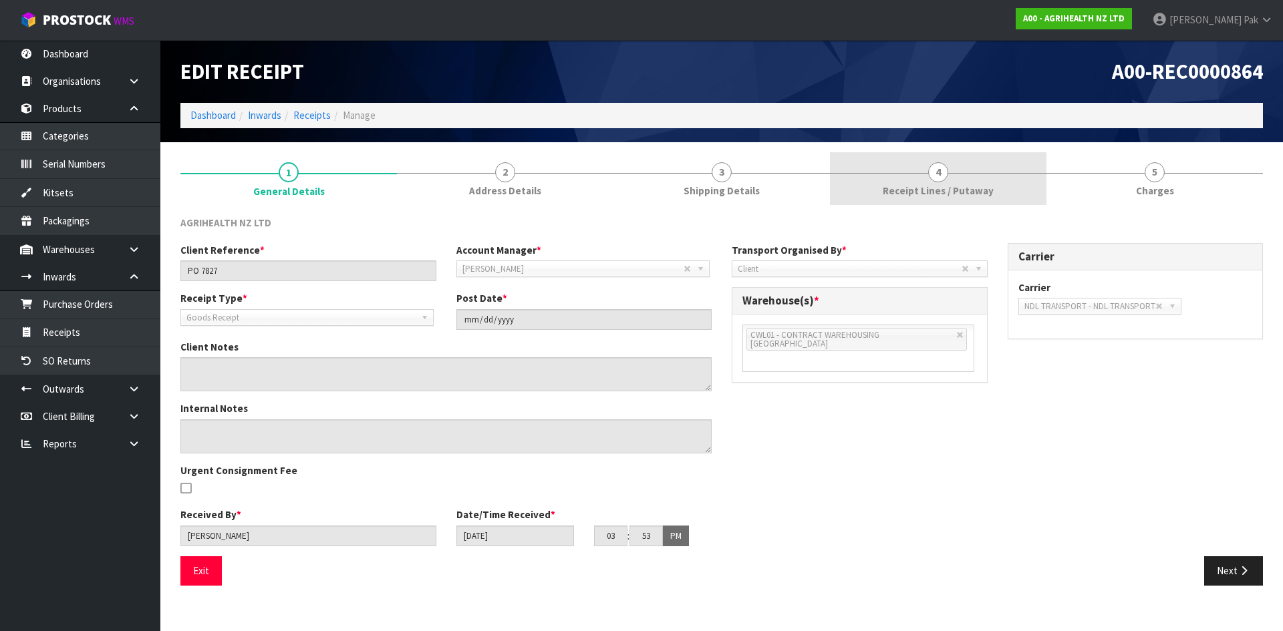
click at [892, 189] on span "Receipt Lines / Putaway" at bounding box center [938, 191] width 111 height 14
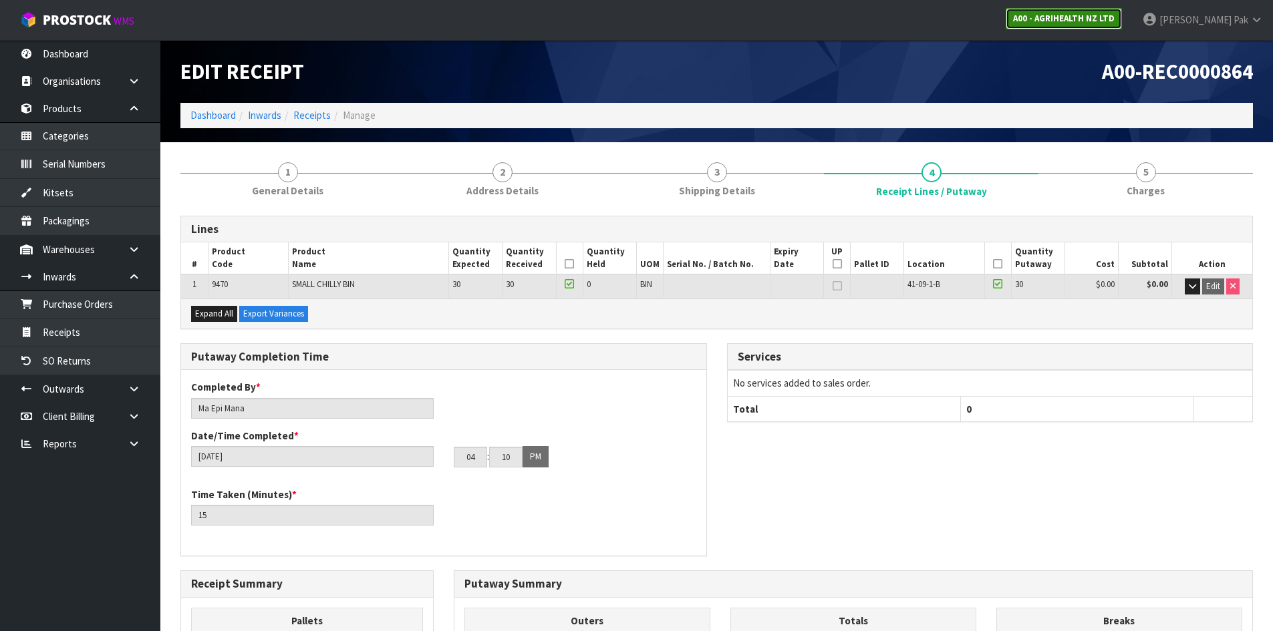
click at [1085, 18] on strong "A00 - AGRIHEALTH NZ LTD" at bounding box center [1064, 18] width 102 height 11
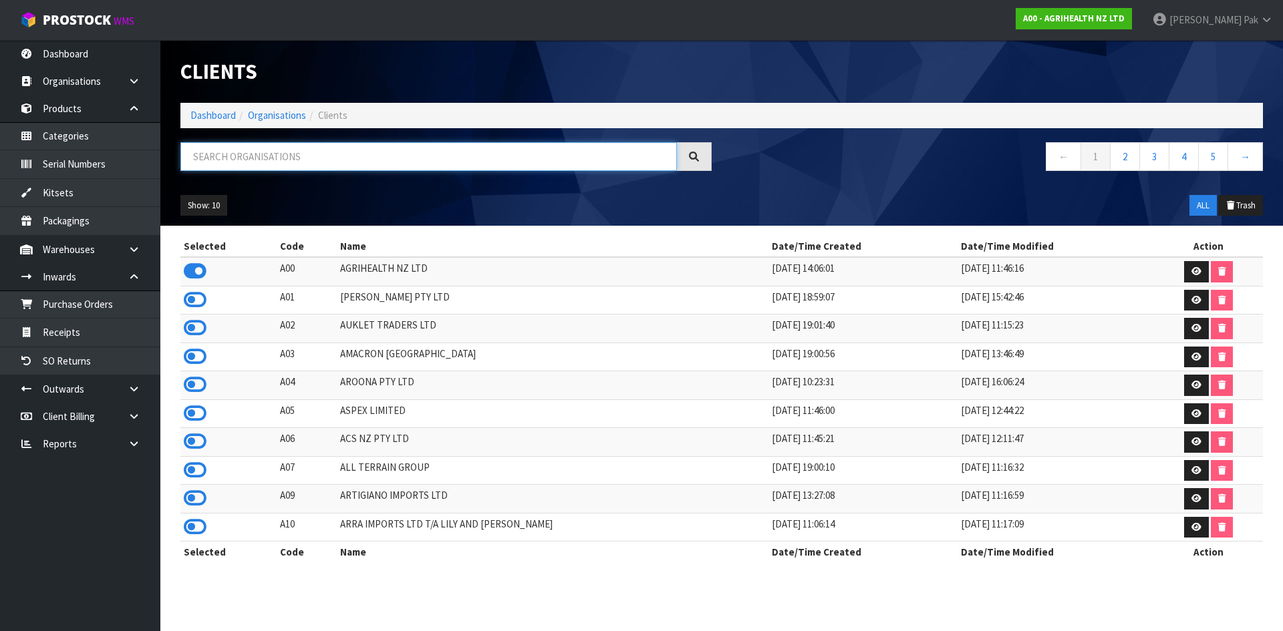
click at [322, 152] on input "text" at bounding box center [428, 156] width 496 height 29
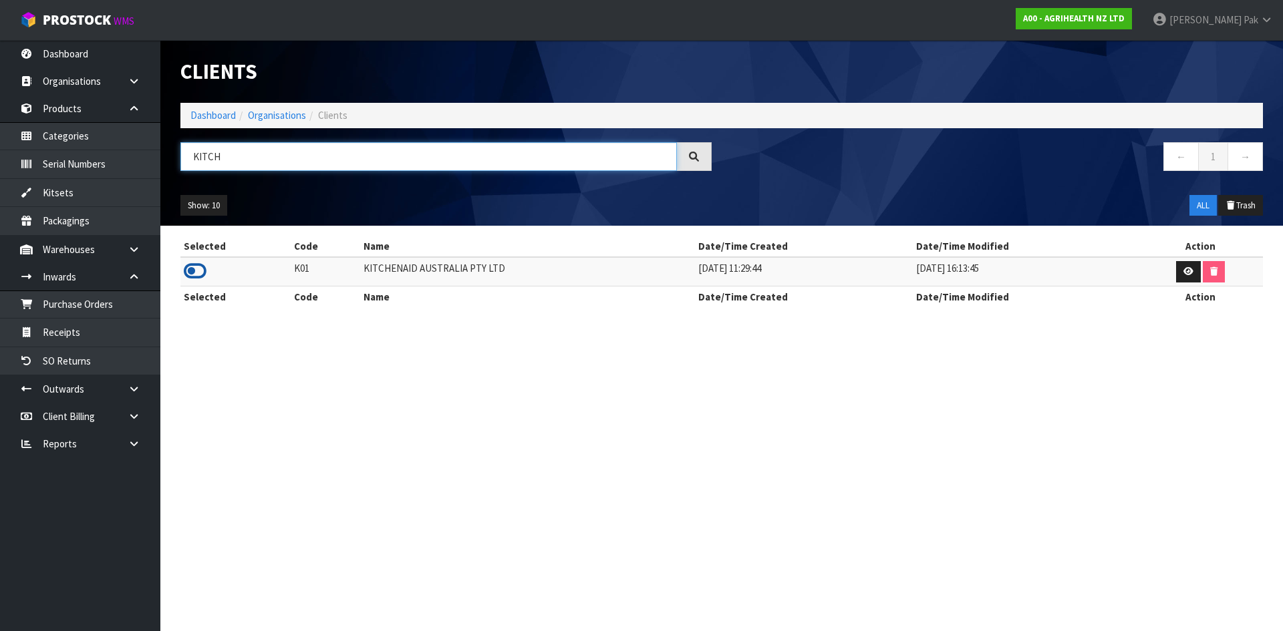
type input "KITCH"
click at [192, 268] on icon at bounding box center [195, 271] width 23 height 20
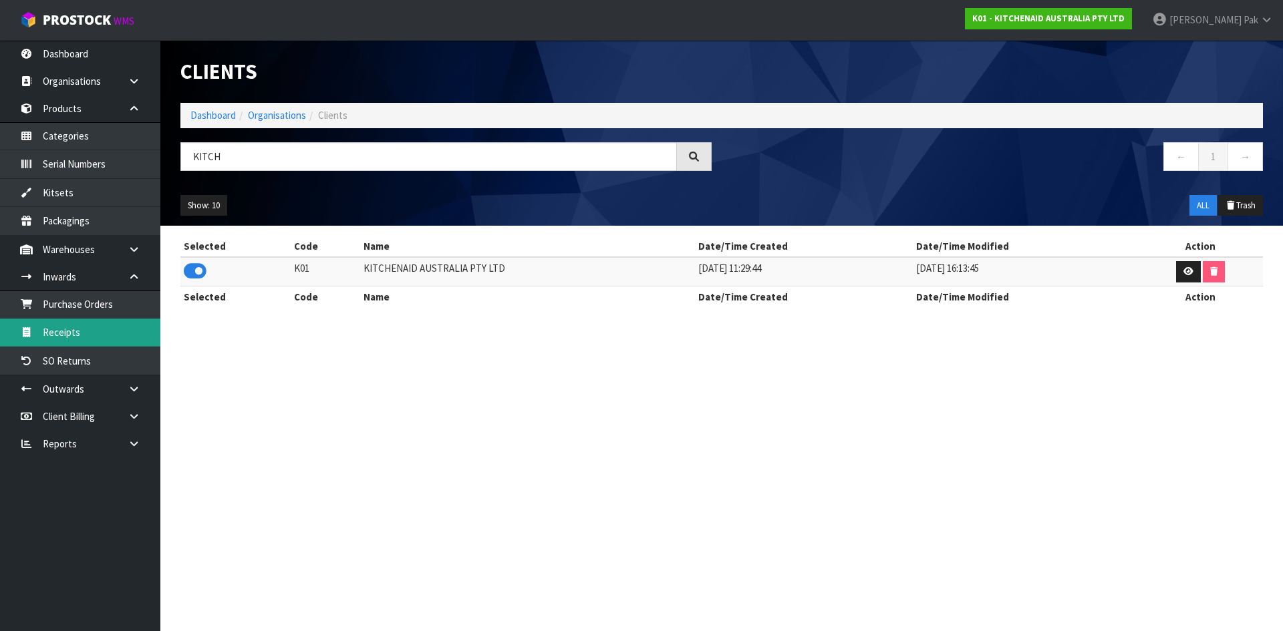
click at [85, 339] on link "Receipts" at bounding box center [80, 332] width 160 height 27
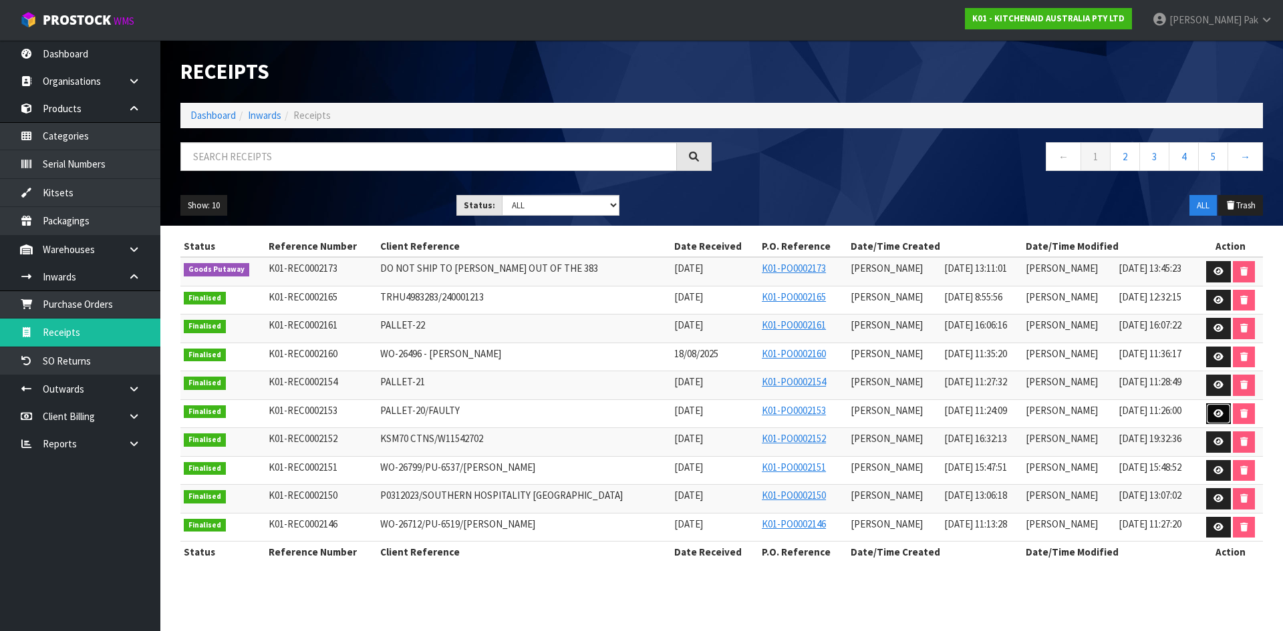
click at [1216, 407] on link at bounding box center [1218, 414] width 25 height 21
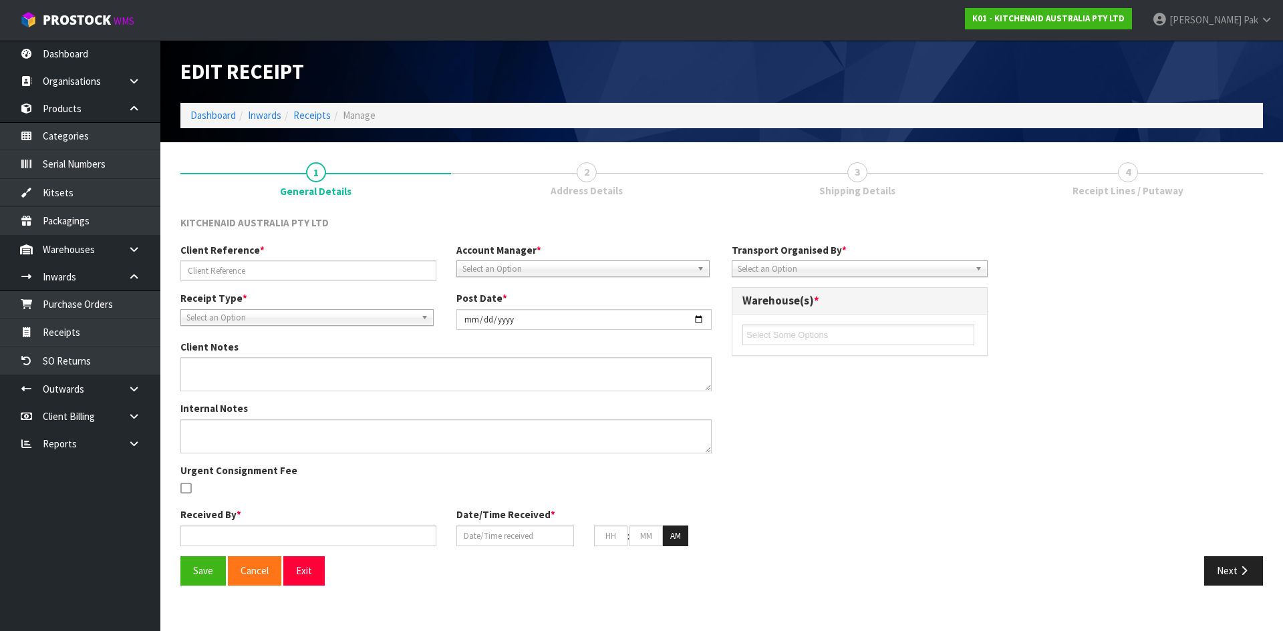
type input "PALLET-20/FAULTY"
type input "[DATE]"
type input "[PERSON_NAME]"
type input "[DATE]"
type input "11"
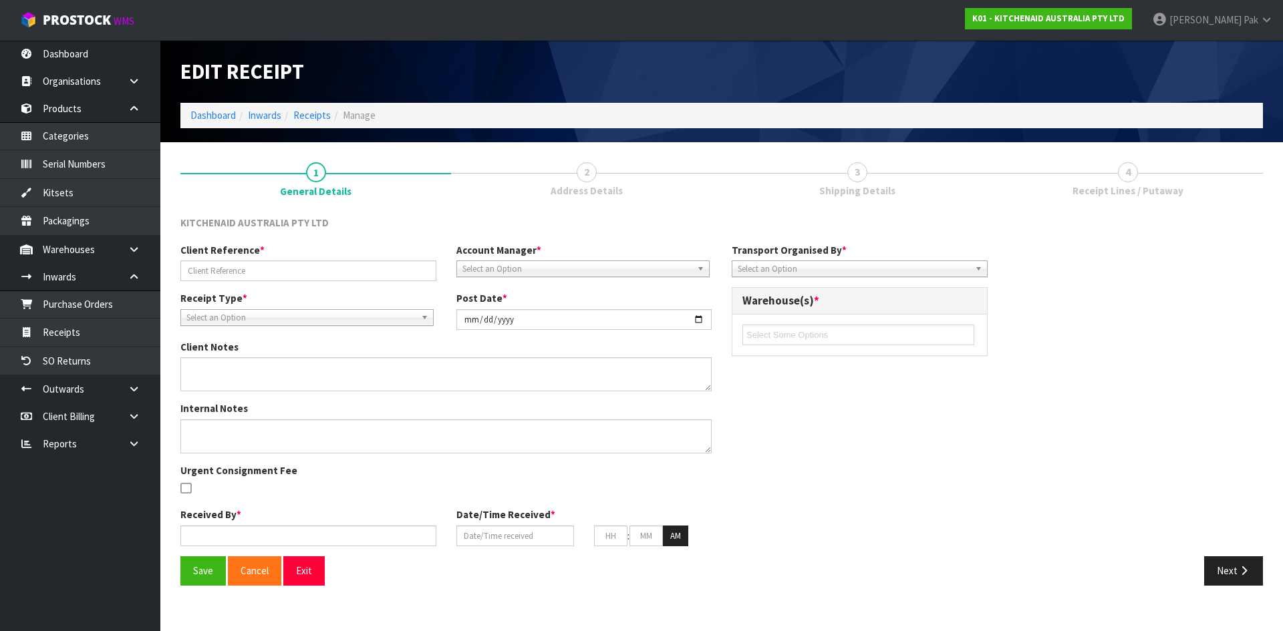
type input "24"
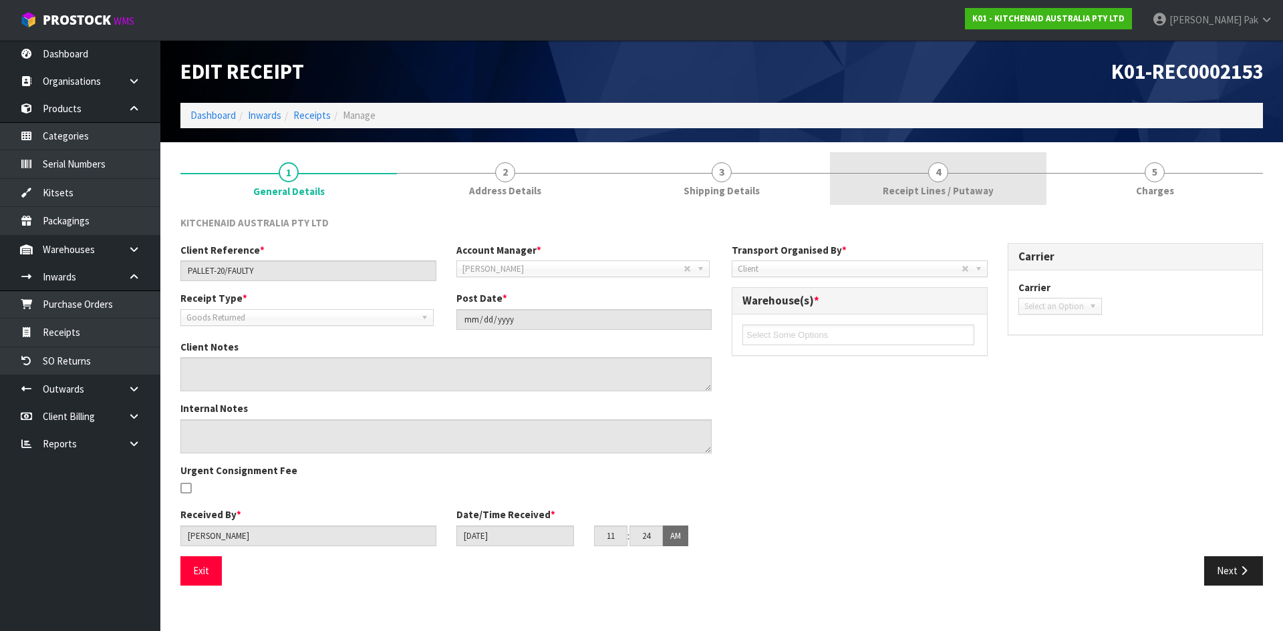
click at [851, 183] on link "4 Receipt Lines / Putaway" at bounding box center [938, 178] width 216 height 53
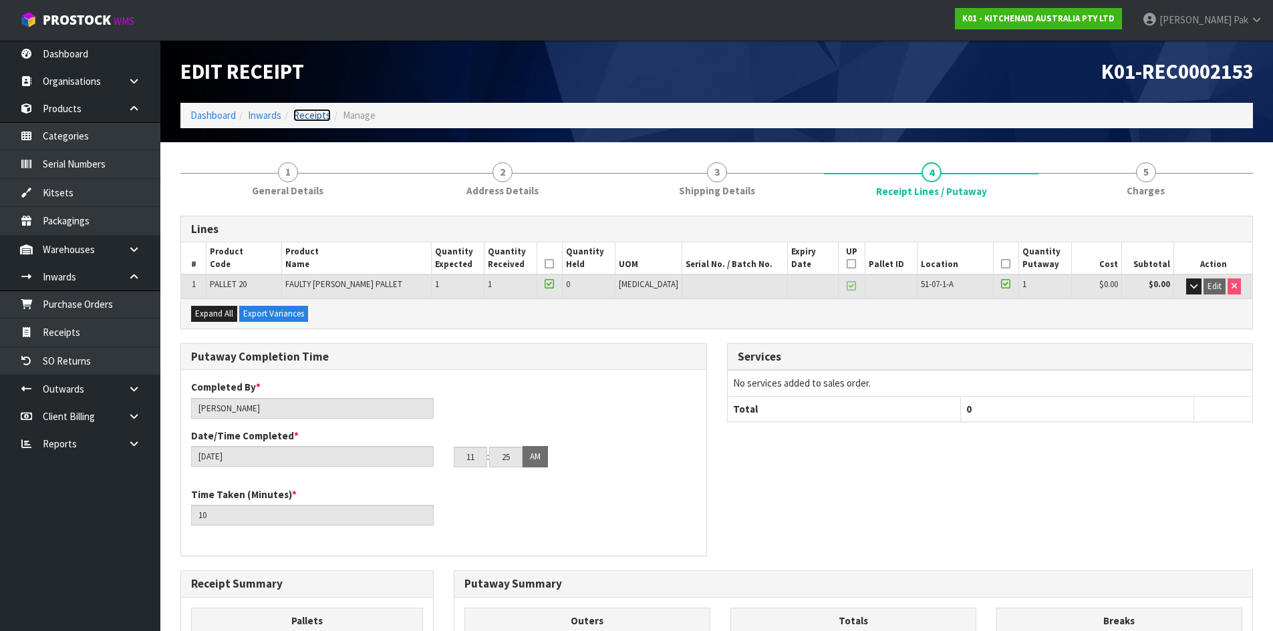
click at [303, 116] on link "Receipts" at bounding box center [311, 115] width 37 height 13
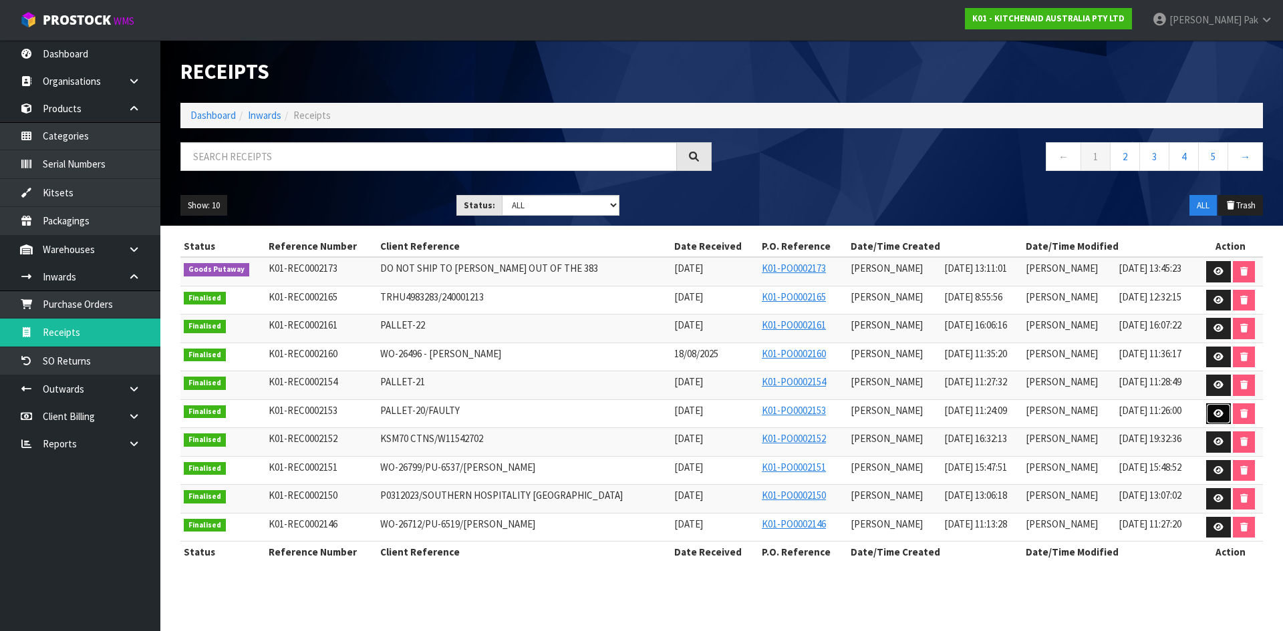
click at [1213, 410] on icon at bounding box center [1218, 414] width 10 height 9
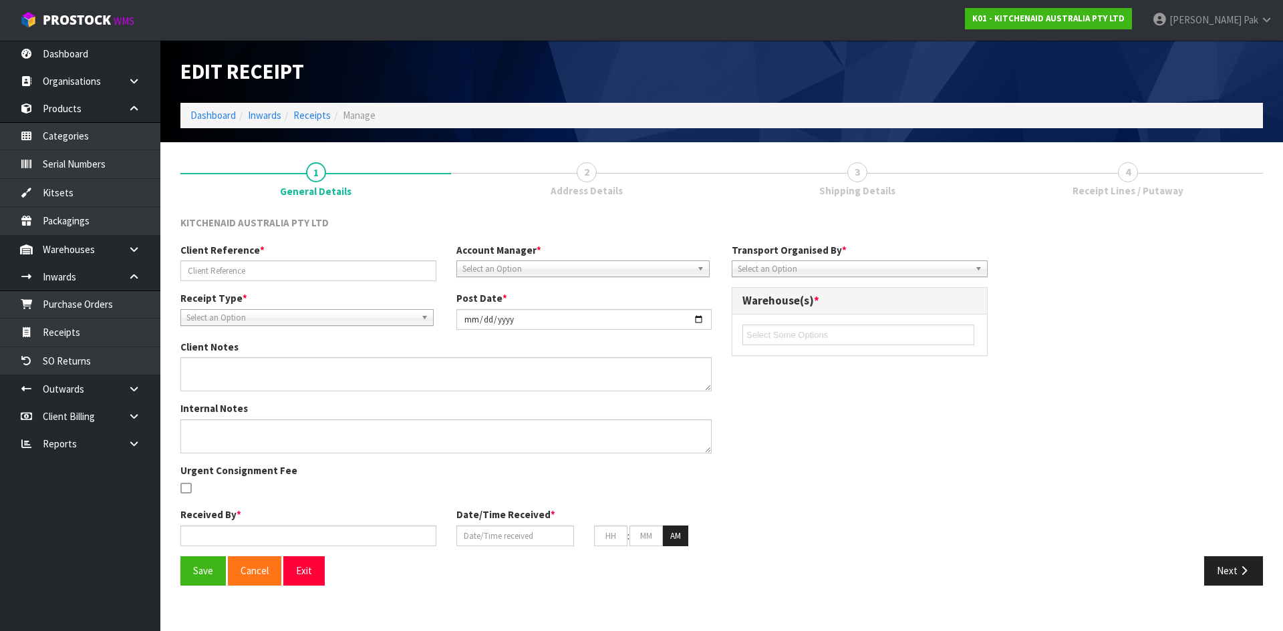
type input "PALLET-20/FAULTY"
type input "[DATE]"
type input "[PERSON_NAME]"
type input "[DATE]"
type input "11"
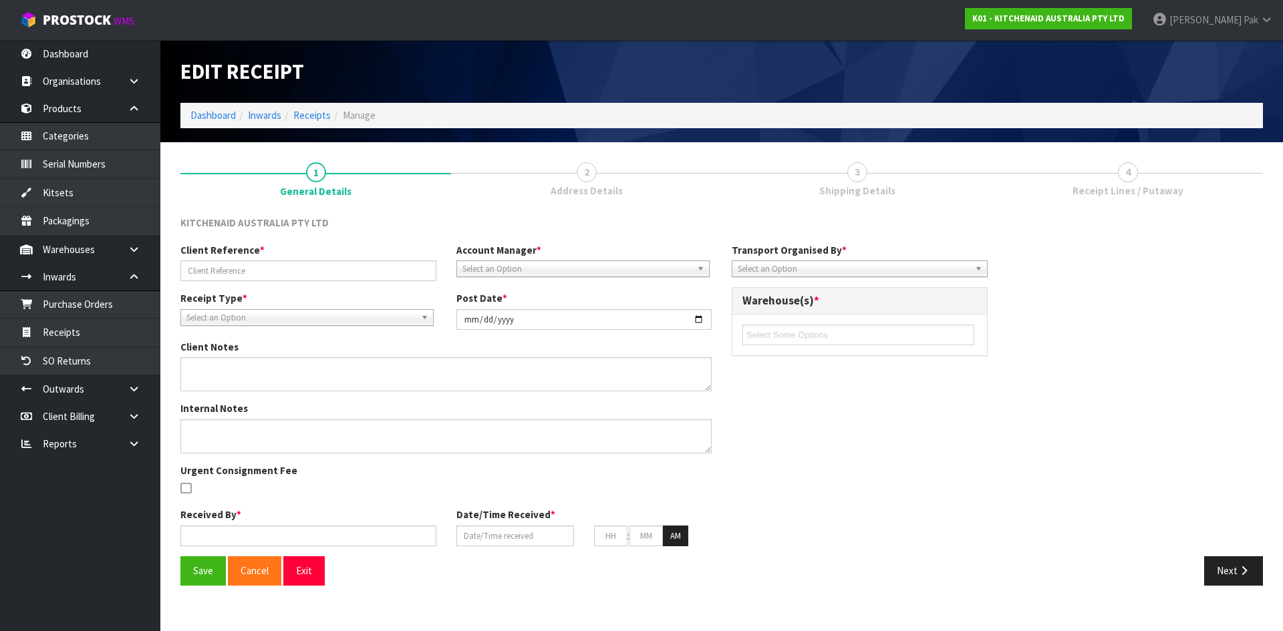
type input "24"
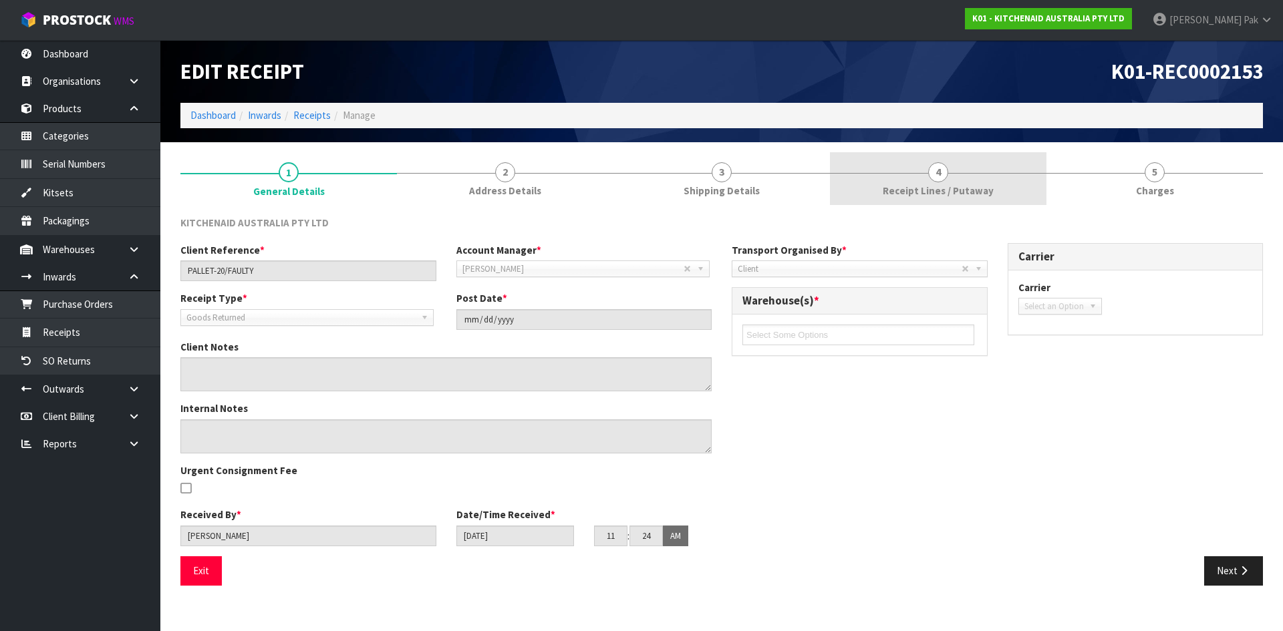
click at [859, 168] on link "4 Receipt Lines / Putaway" at bounding box center [938, 178] width 216 height 53
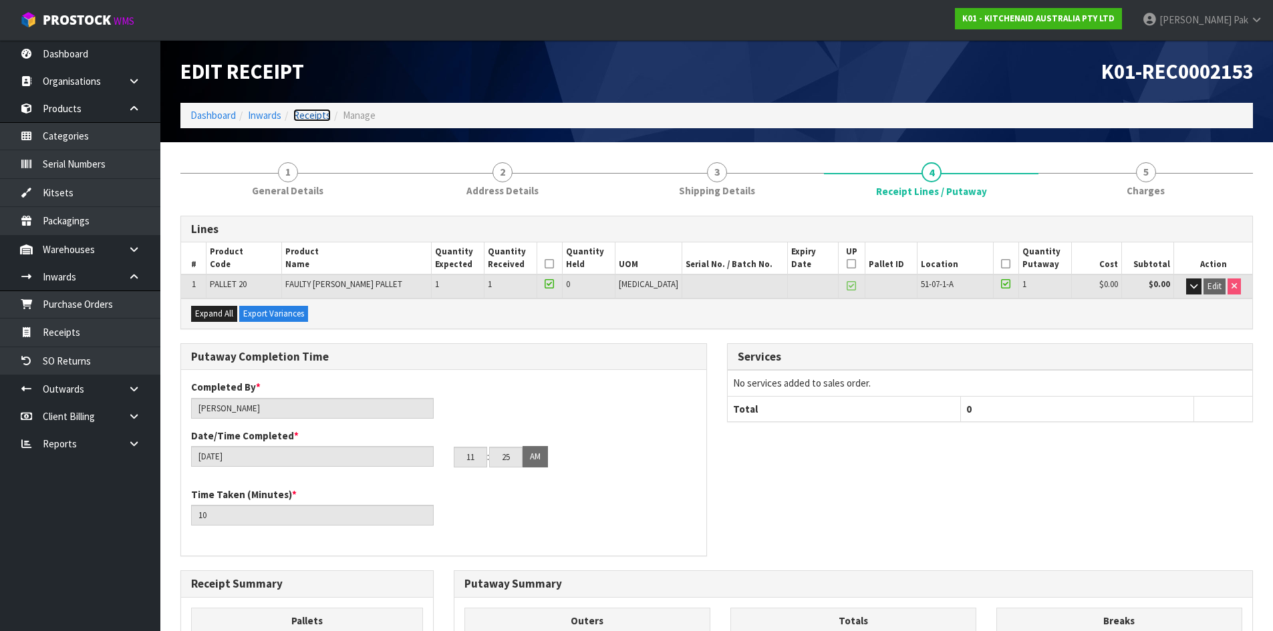
click at [303, 112] on link "Receipts" at bounding box center [311, 115] width 37 height 13
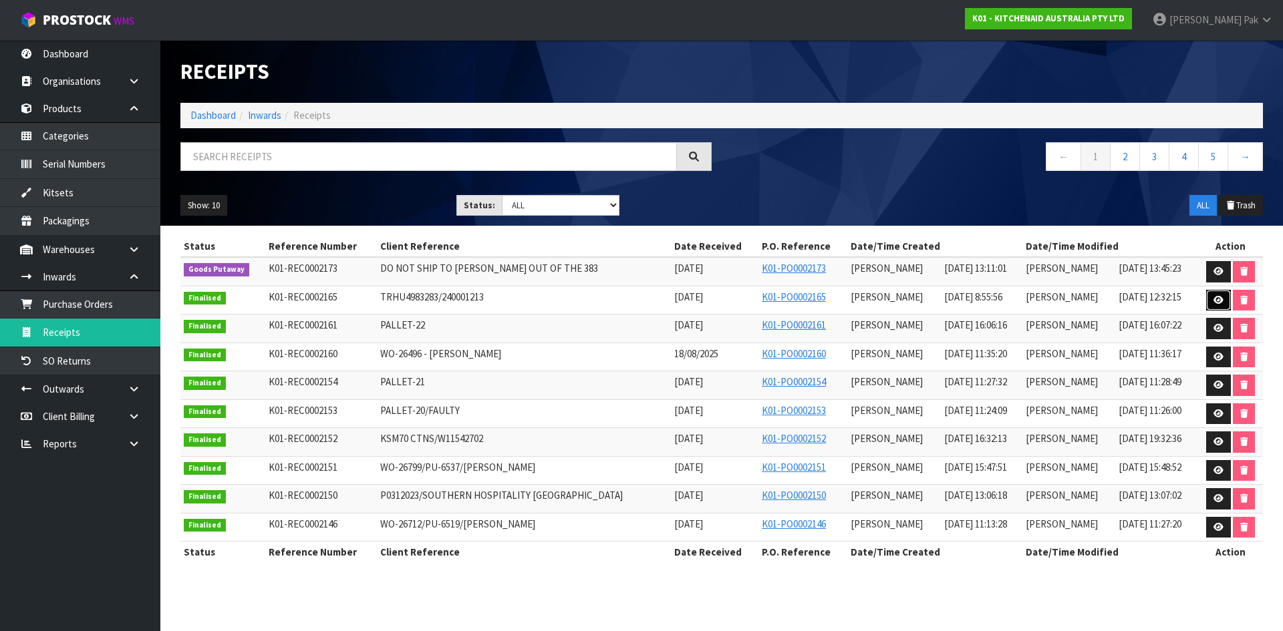
click at [1221, 303] on icon at bounding box center [1218, 300] width 10 height 9
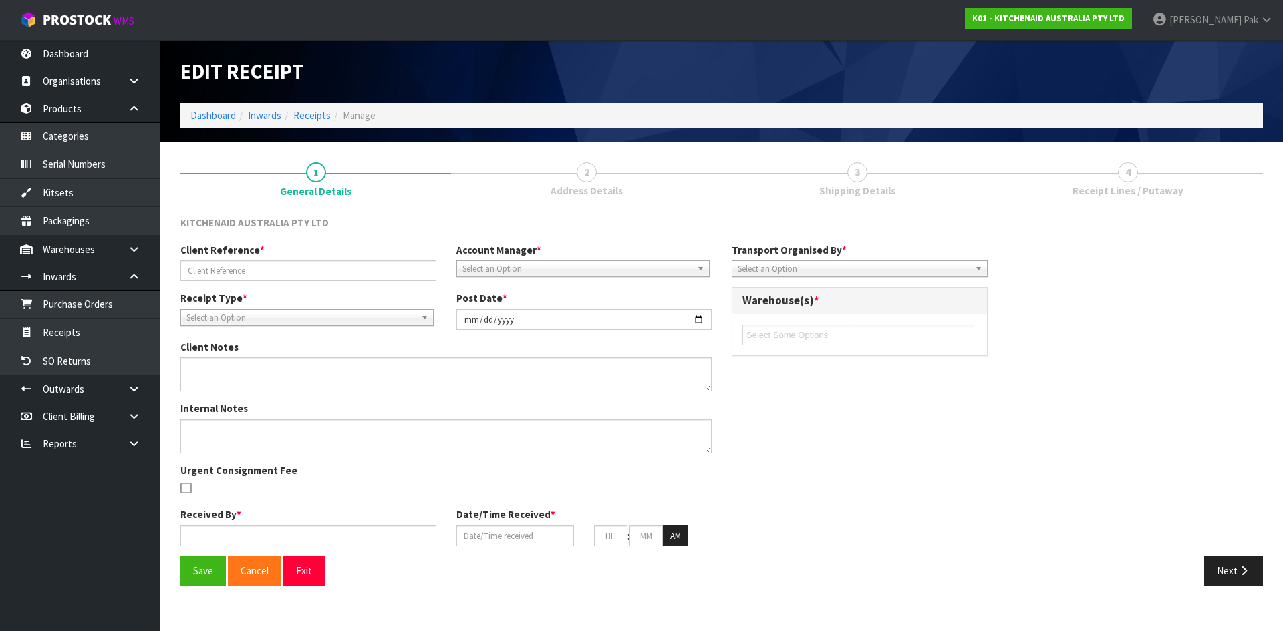
type input "TRHU4983283/240001213"
type input "[DATE]"
type textarea "DAMAGES WE2632651 OUTER CARTON, PICTURE CARTON DAMAGED FOAM AND MACHINE ARE OK"
type textarea "DEMMURAGE CHARGES- 1 DAY. ([PERSON_NAME]) I ACCEPTED GO TO PAY AND BILL TO CWL …"
type input "[PERSON_NAME]"
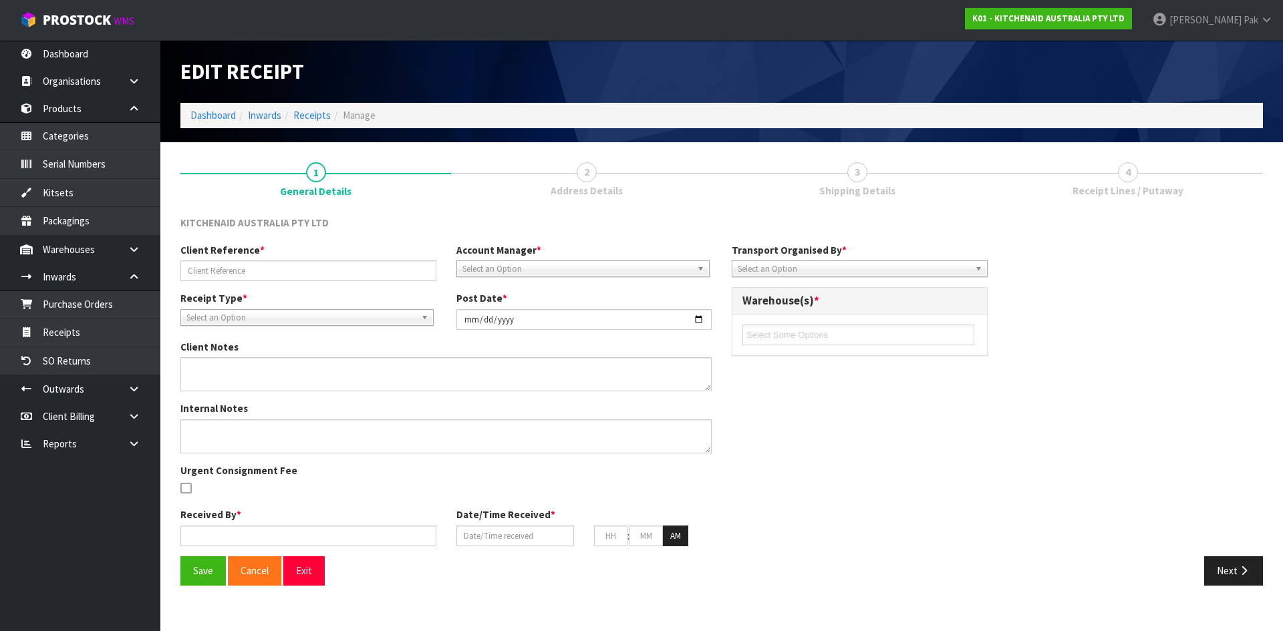
type input "[DATE]"
type input "08"
type input "55"
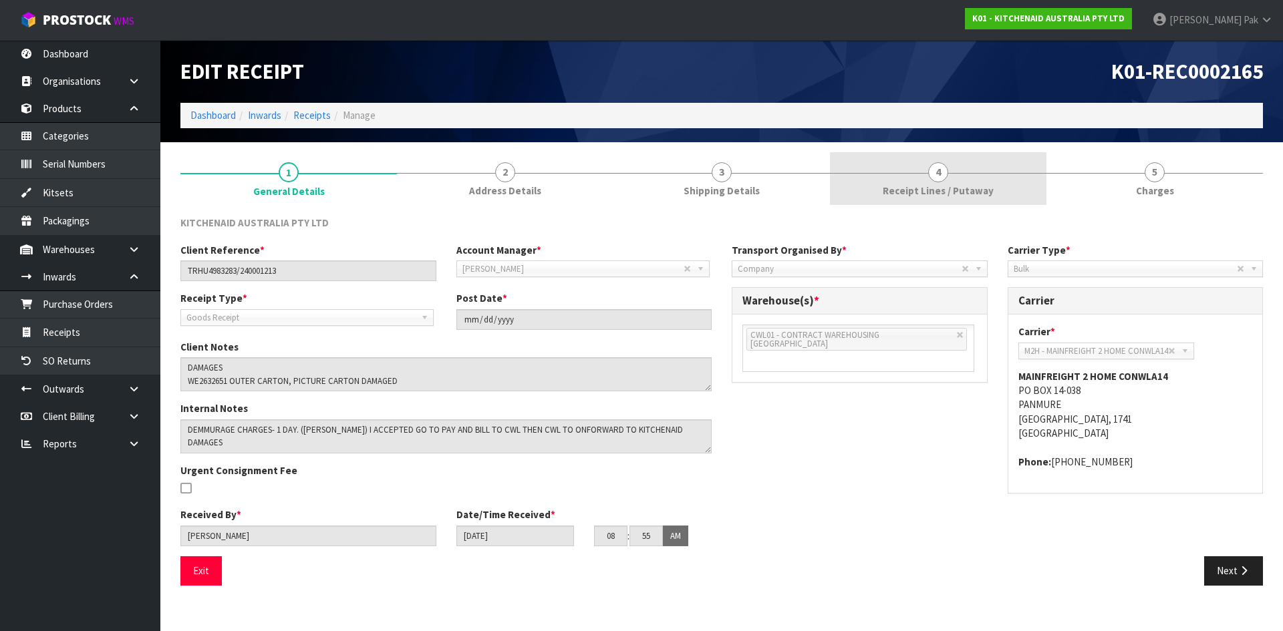
click at [881, 190] on link "4 Receipt Lines / Putaway" at bounding box center [938, 178] width 216 height 53
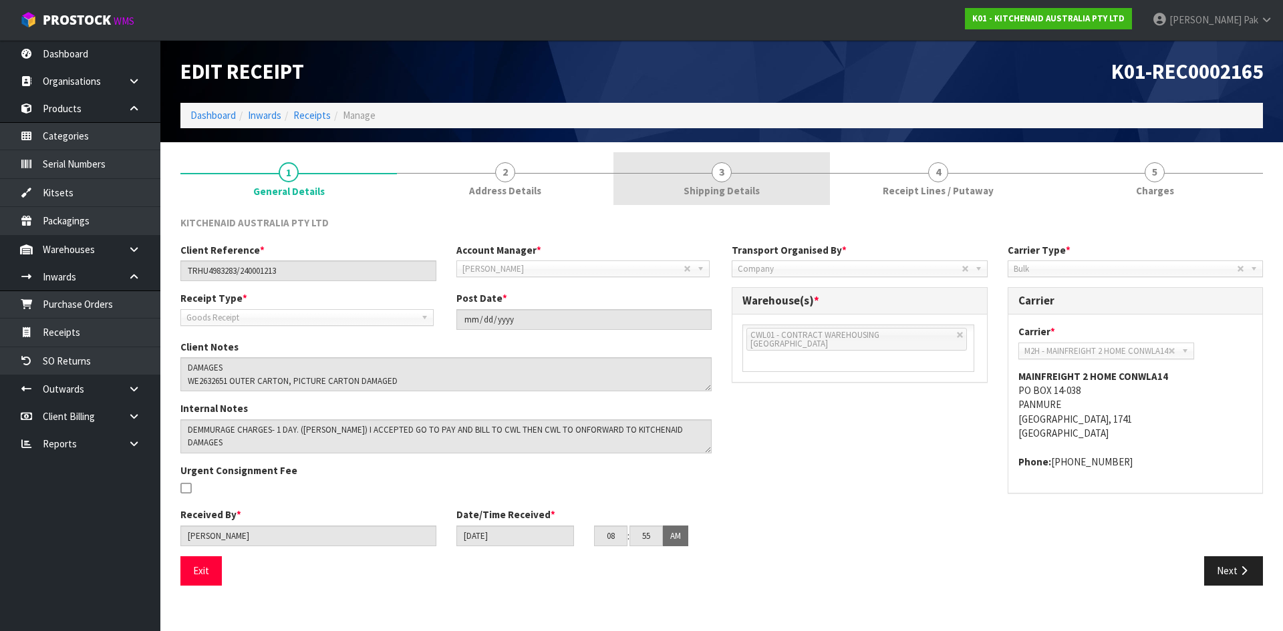
click at [916, 183] on link "4 Receipt Lines / Putaway" at bounding box center [938, 178] width 216 height 53
click at [706, 181] on link "3 Shipping Details" at bounding box center [721, 178] width 216 height 53
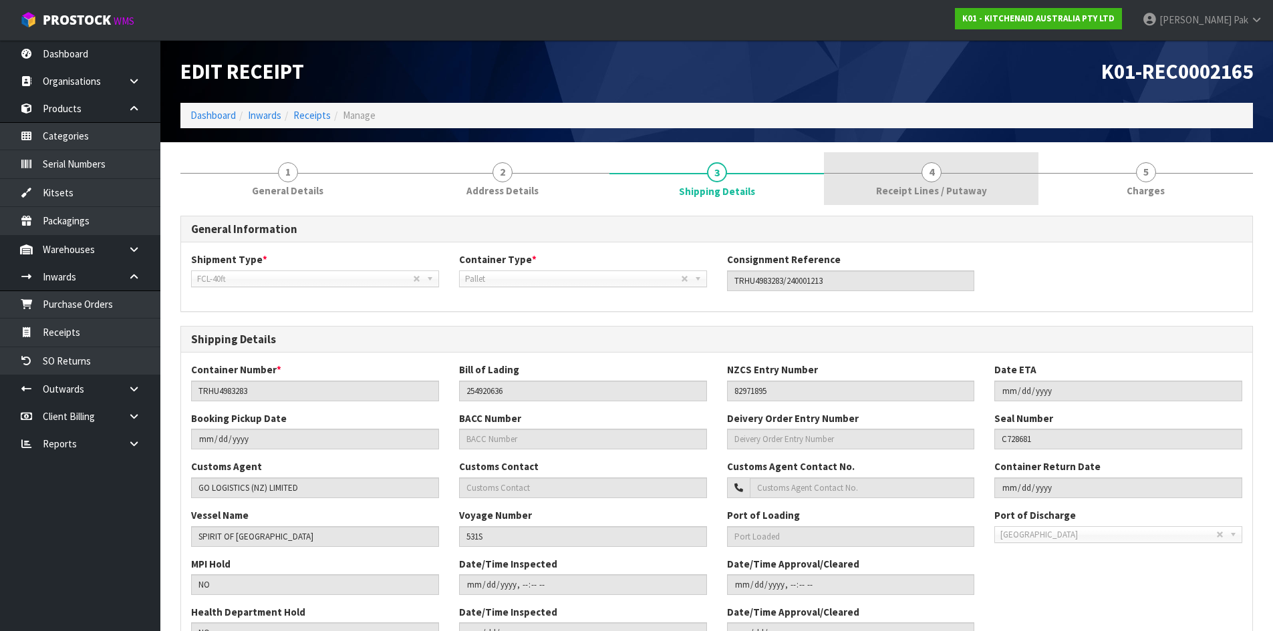
click at [879, 178] on link "4 Receipt Lines / Putaway" at bounding box center [931, 178] width 214 height 53
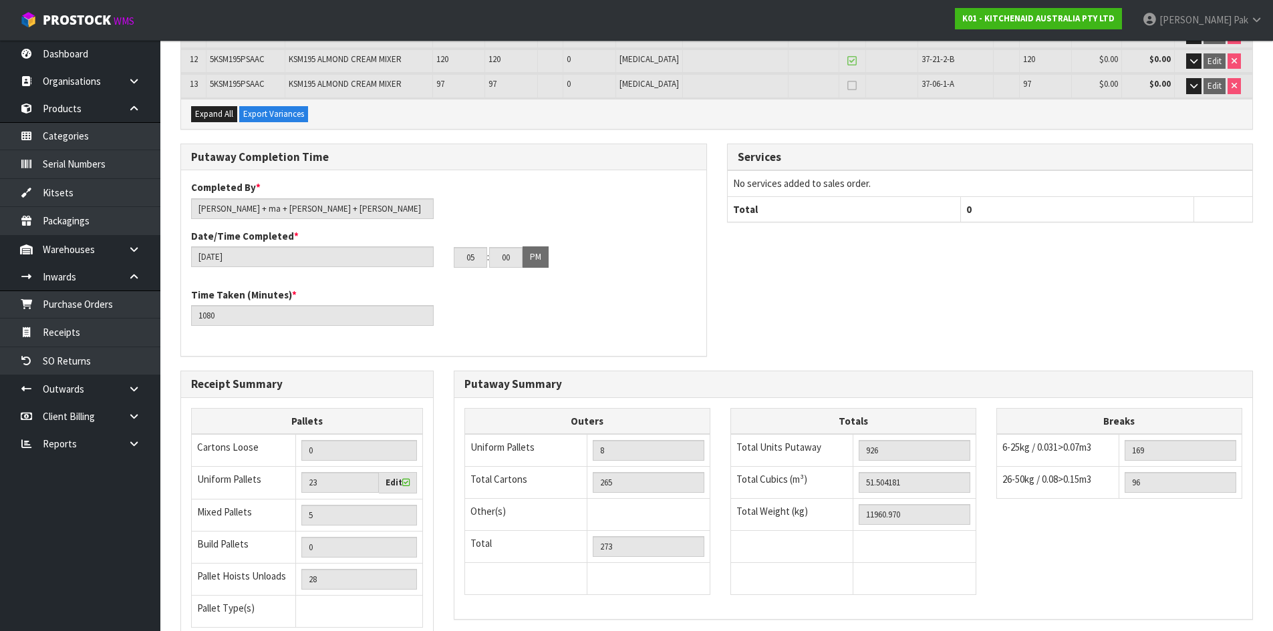
scroll to position [616, 0]
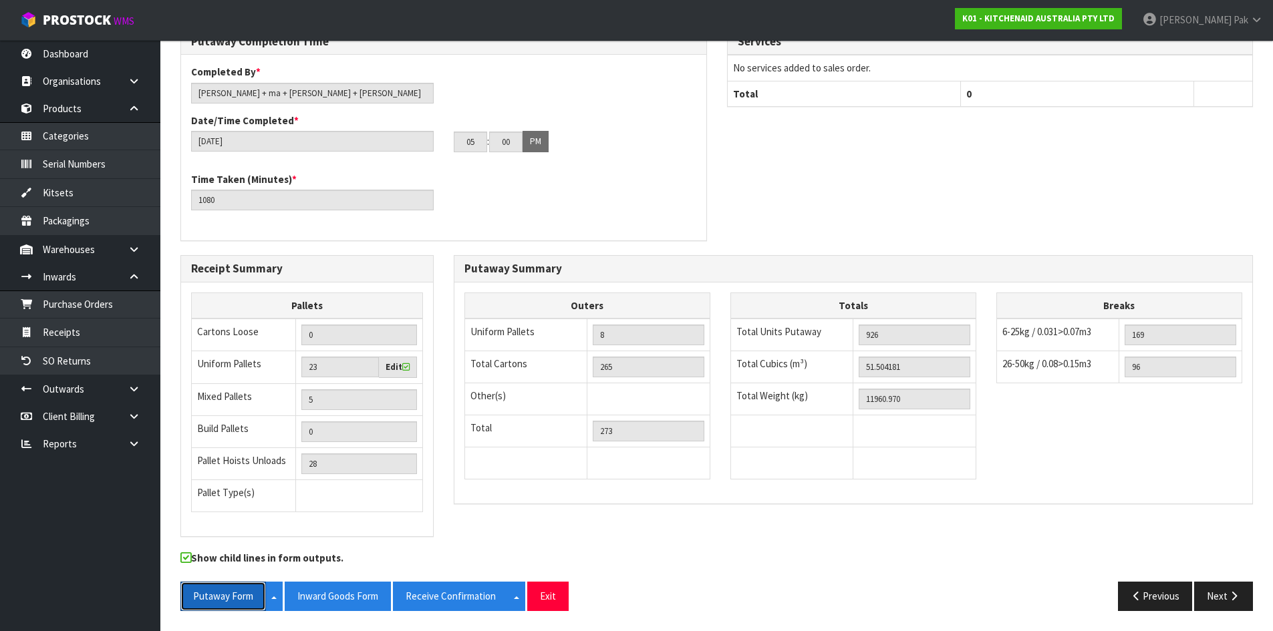
drag, startPoint x: 241, startPoint y: 601, endPoint x: 599, endPoint y: 383, distance: 418.9
click at [241, 601] on button "Putaway Form" at bounding box center [223, 596] width 86 height 29
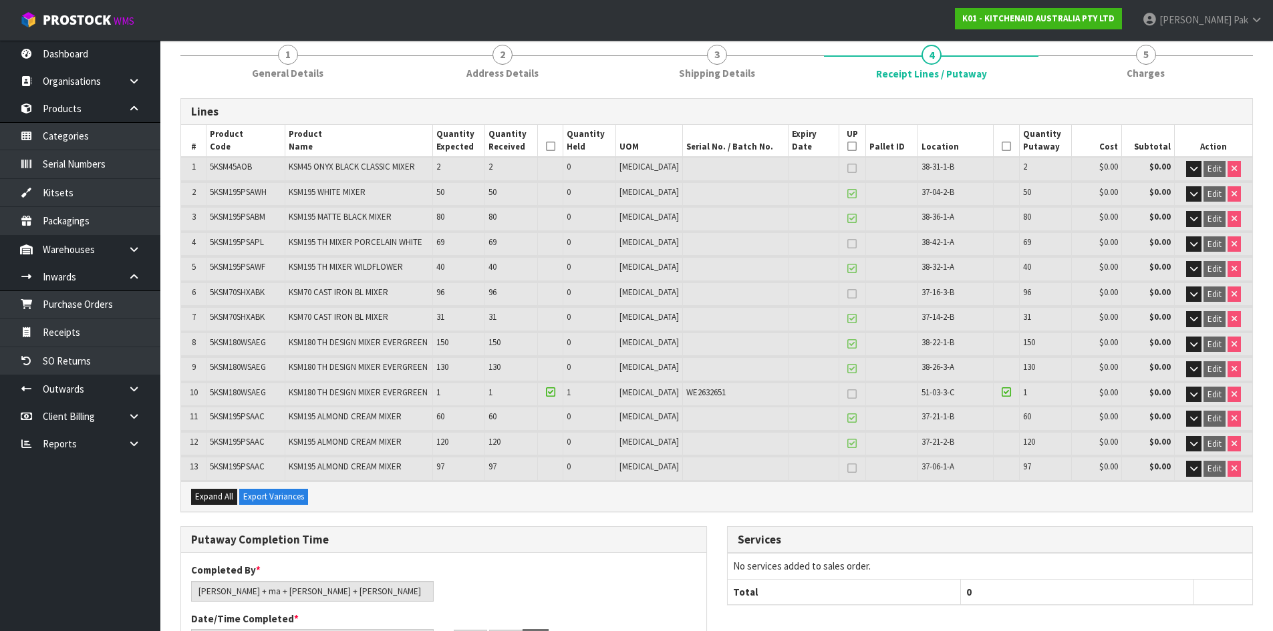
scroll to position [0, 0]
